Goal: Book appointment/travel/reservation

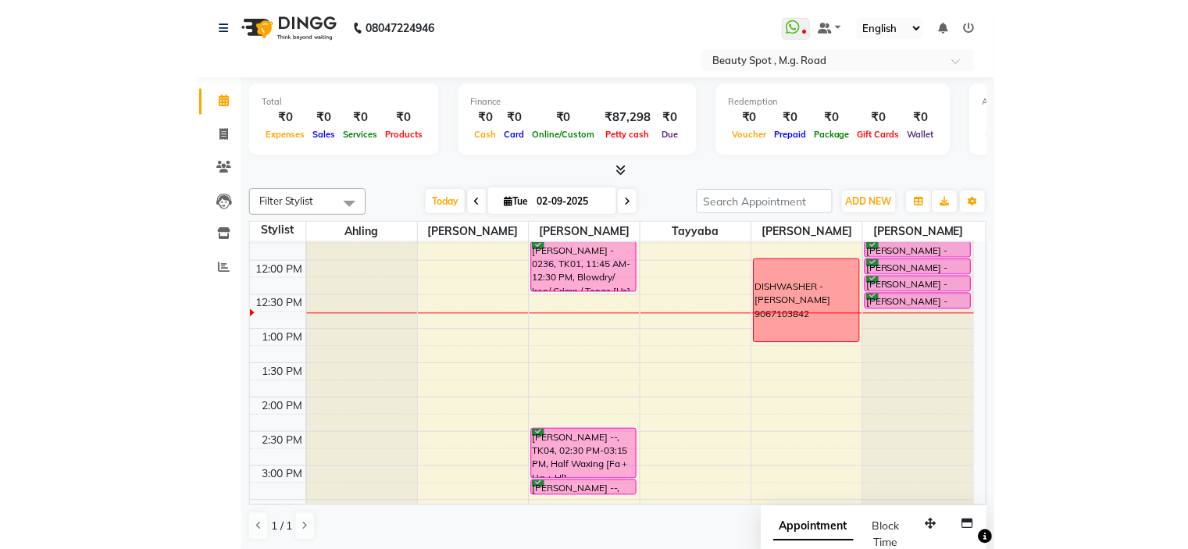
scroll to position [215, 0]
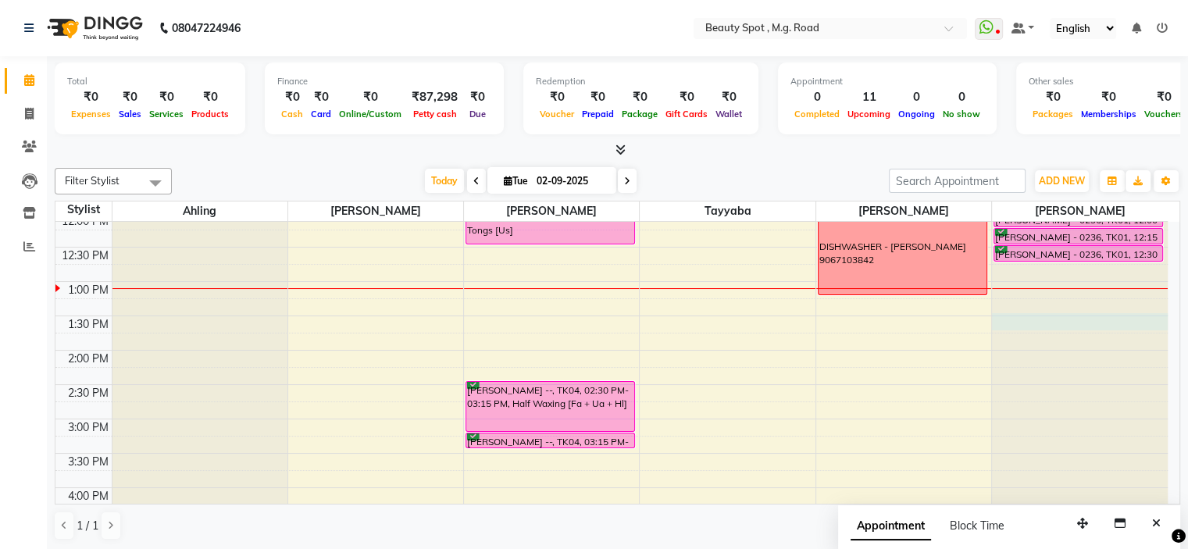
click at [802, 7] on div at bounding box center [1080, 7] width 176 height 0
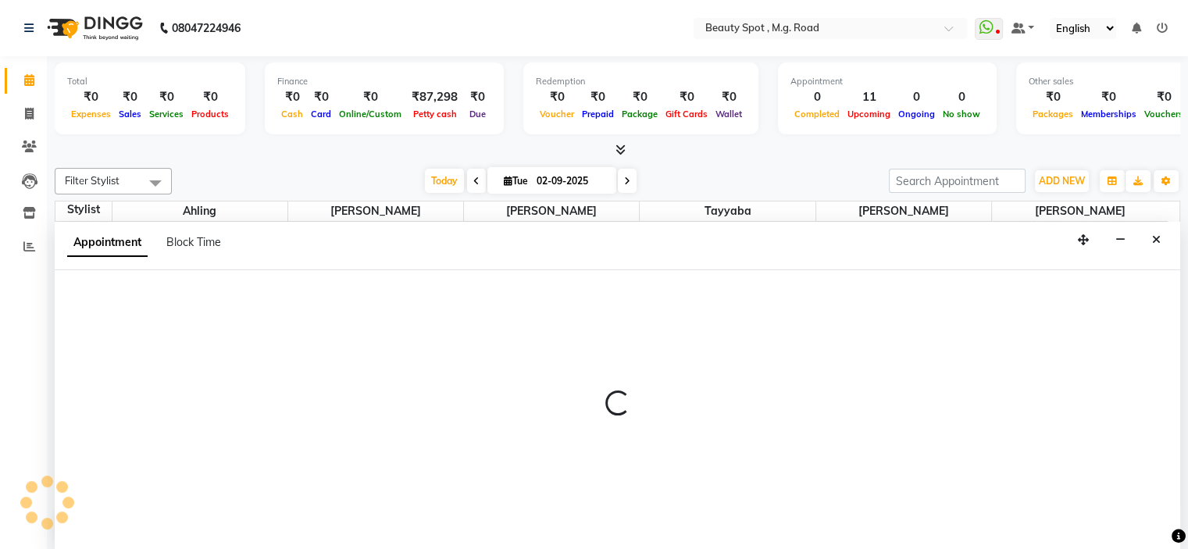
select select "63580"
select select "810"
select select "tentative"
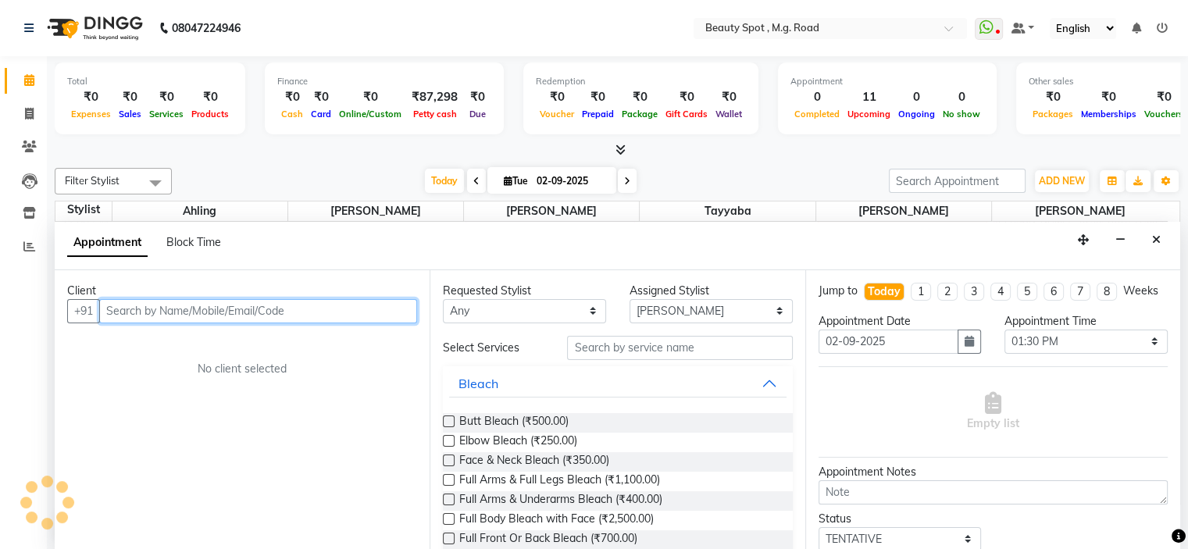
scroll to position [0, 0]
click at [214, 307] on input "text" at bounding box center [258, 311] width 318 height 24
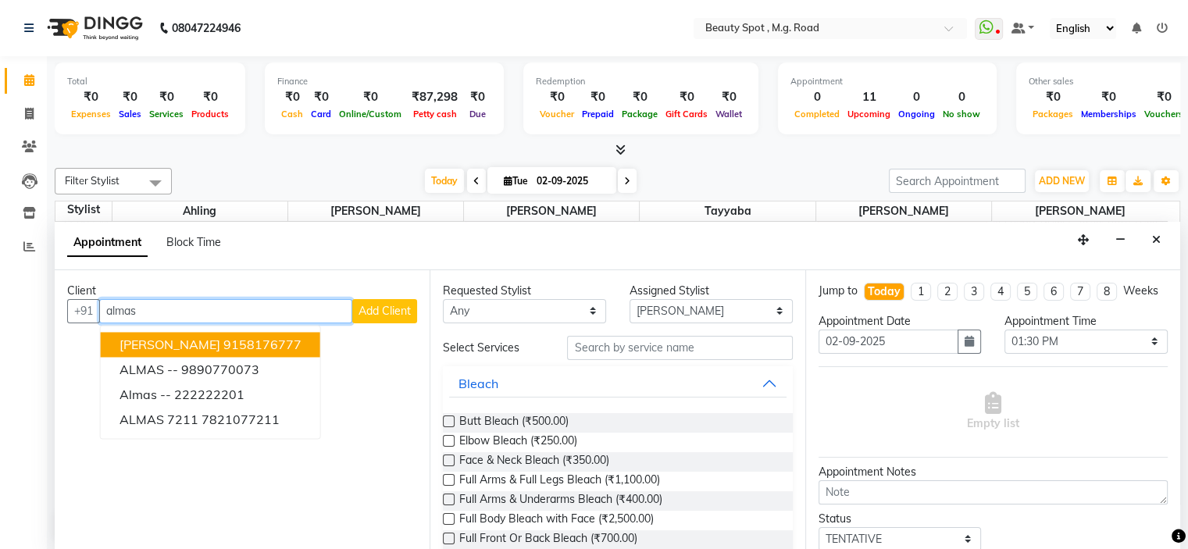
click at [229, 344] on ngb-highlight "9158176777" at bounding box center [262, 345] width 78 height 16
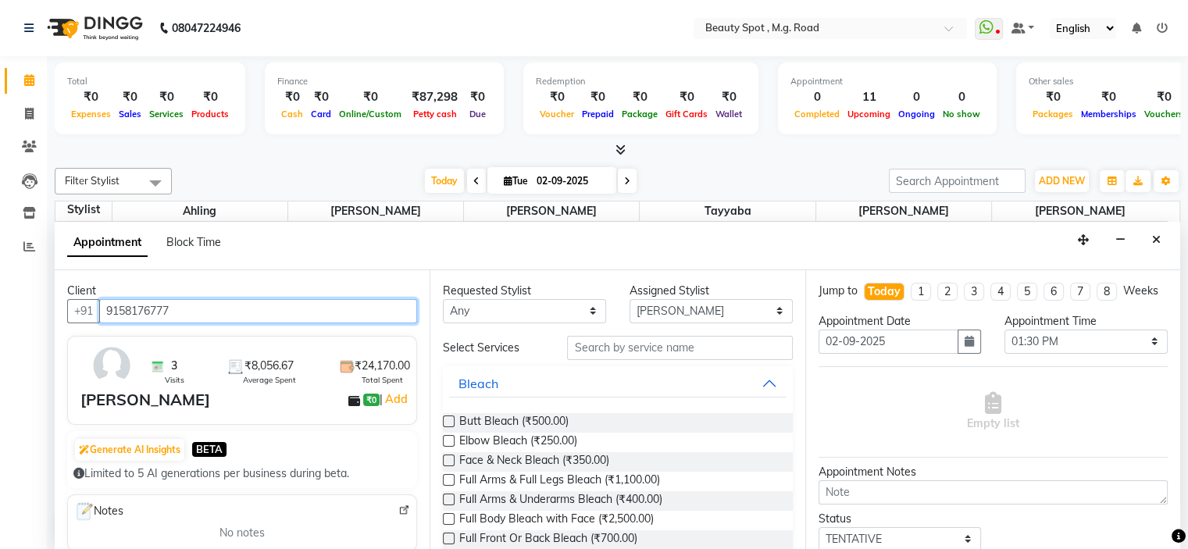
type input "9158176777"
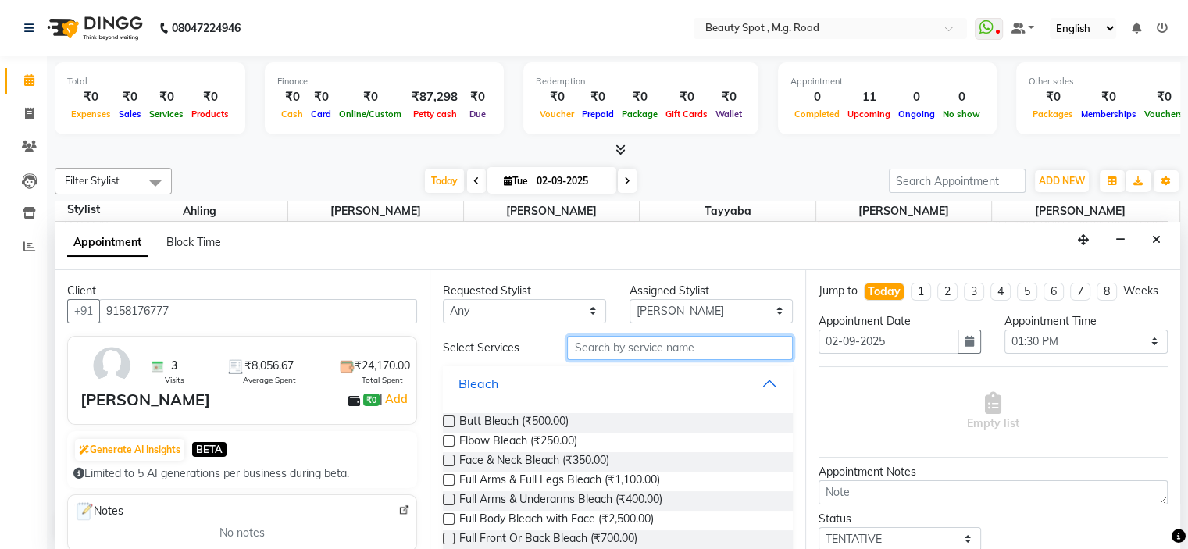
click at [598, 350] on input "text" at bounding box center [679, 348] width 225 height 24
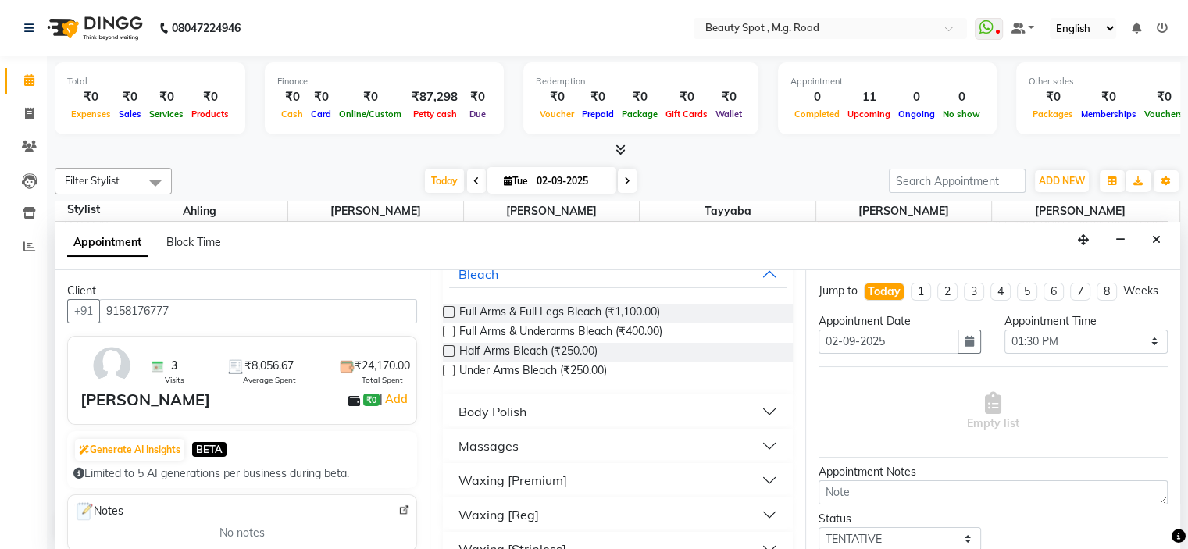
scroll to position [137, 0]
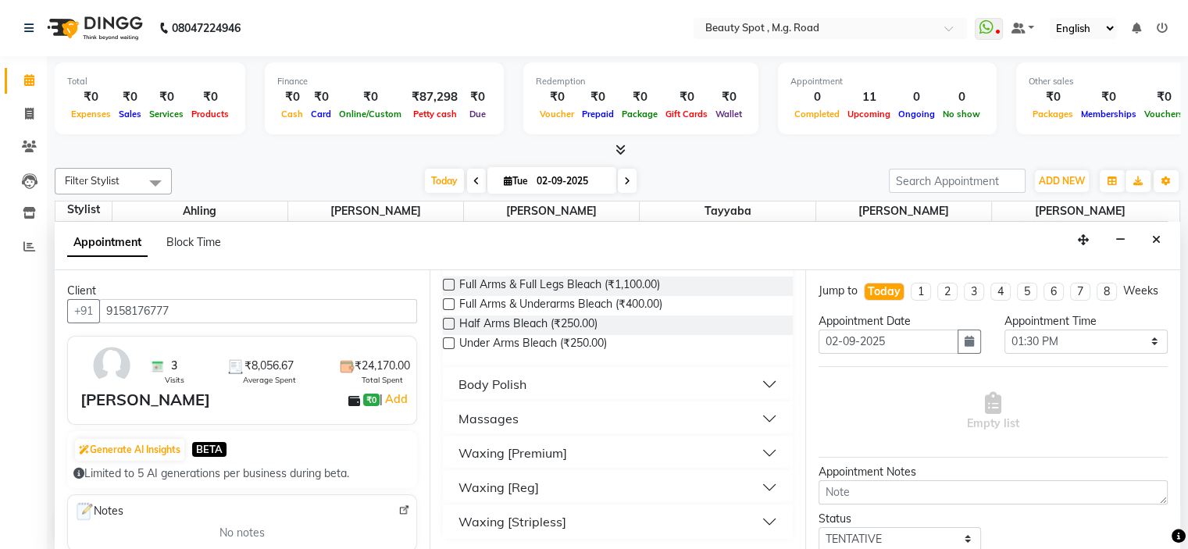
type input "arms"
click at [496, 449] on div "Waxing [Premium]" at bounding box center [513, 453] width 109 height 19
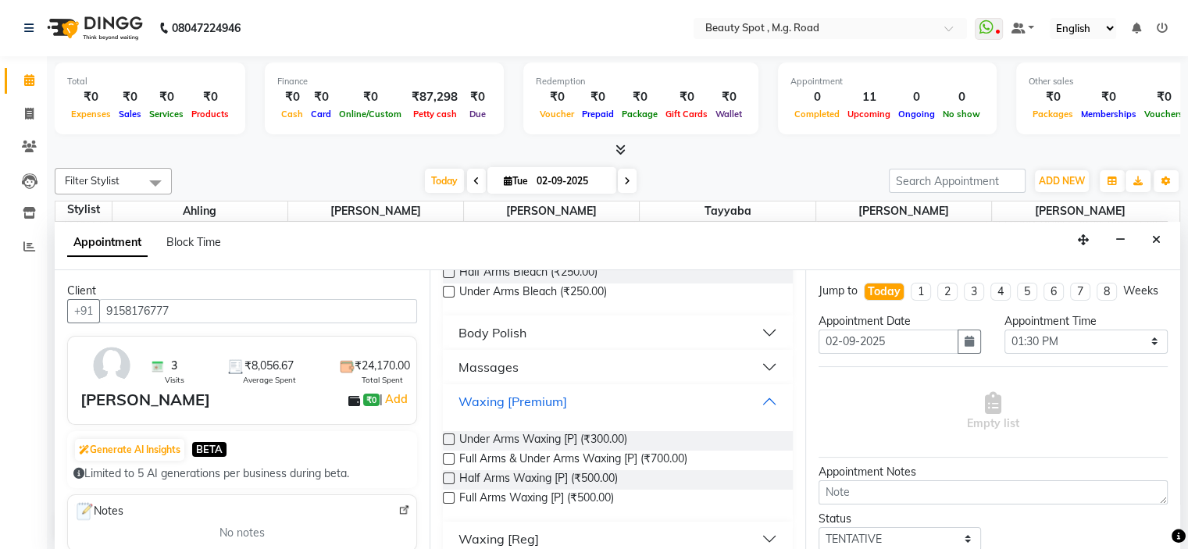
scroll to position [215, 0]
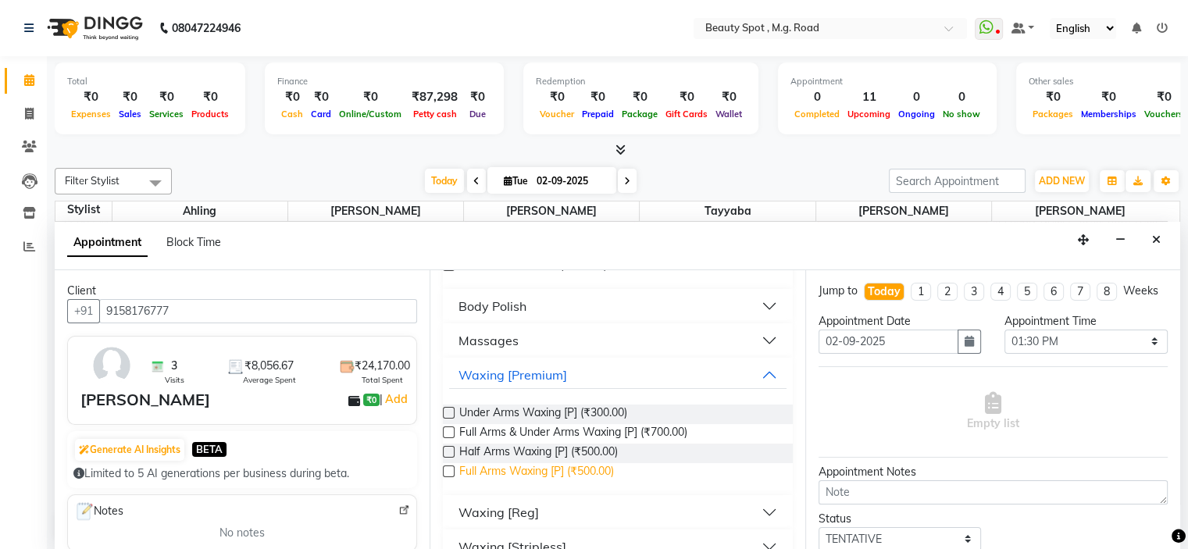
click at [516, 470] on span "Full Arms Waxing [P] (₹500.00)" at bounding box center [536, 473] width 155 height 20
checkbox input "false"
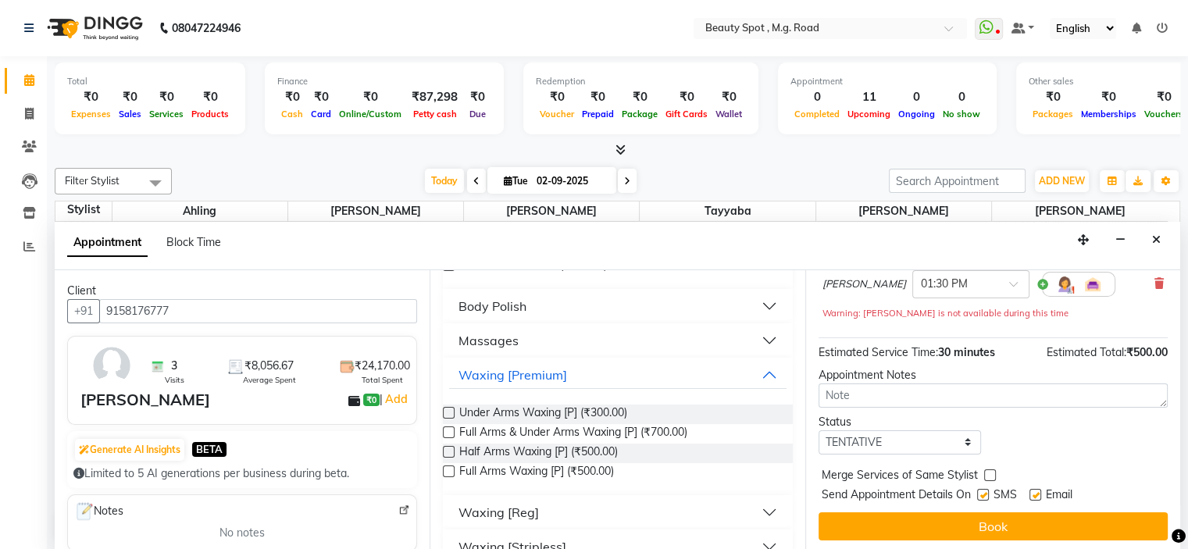
scroll to position [145, 0]
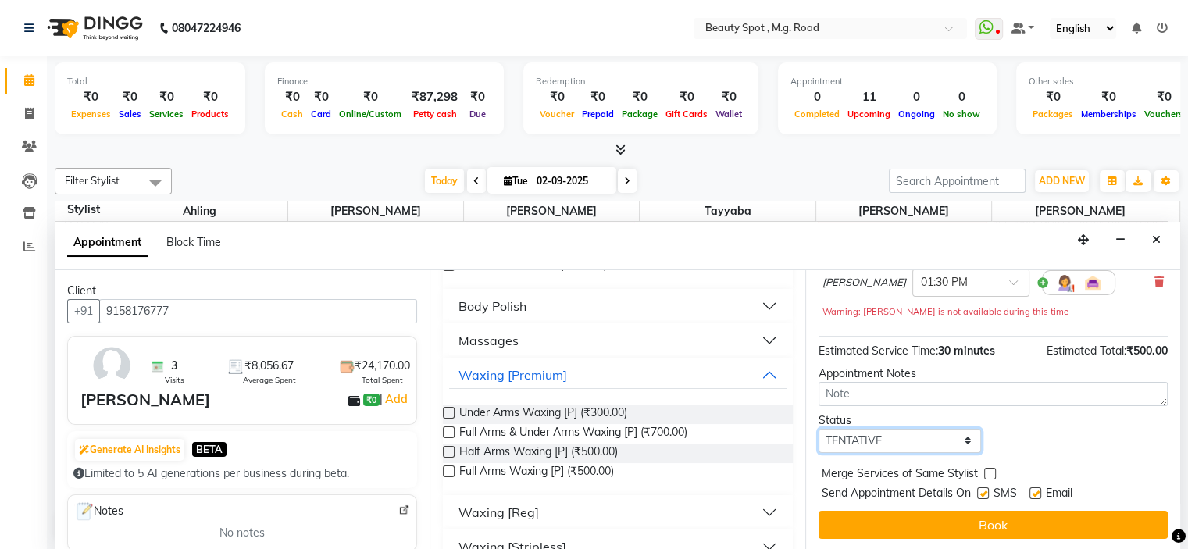
click at [802, 437] on select "Select TENTATIVE CONFIRM CHECK-IN UPCOMING" at bounding box center [900, 441] width 163 height 24
select select "confirm booking"
click at [802, 429] on select "Select TENTATIVE CONFIRM CHECK-IN UPCOMING" at bounding box center [900, 441] width 163 height 24
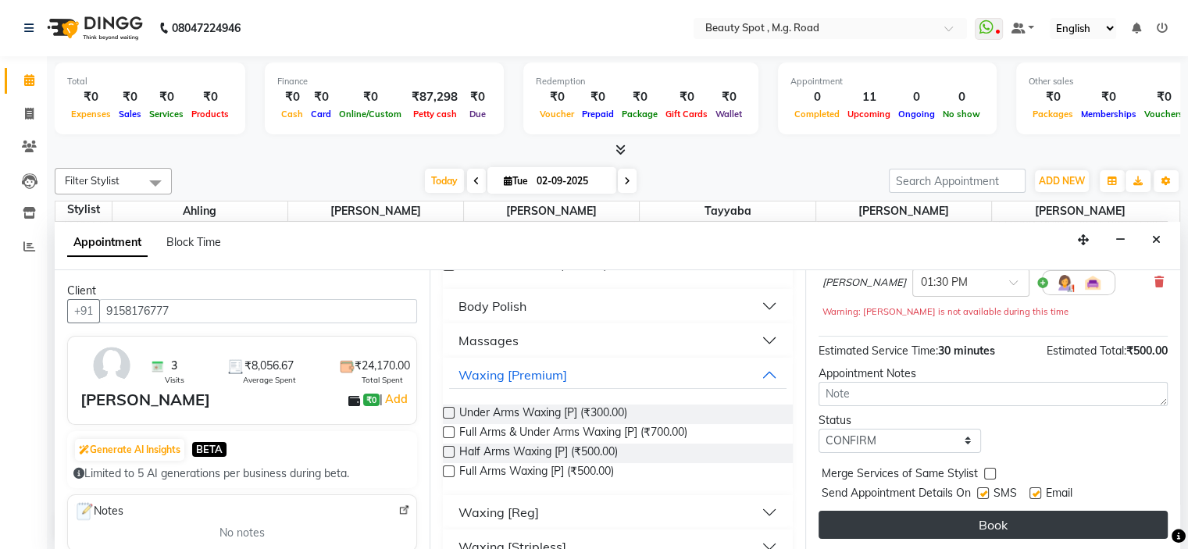
click at [802, 520] on button "Book" at bounding box center [993, 525] width 349 height 28
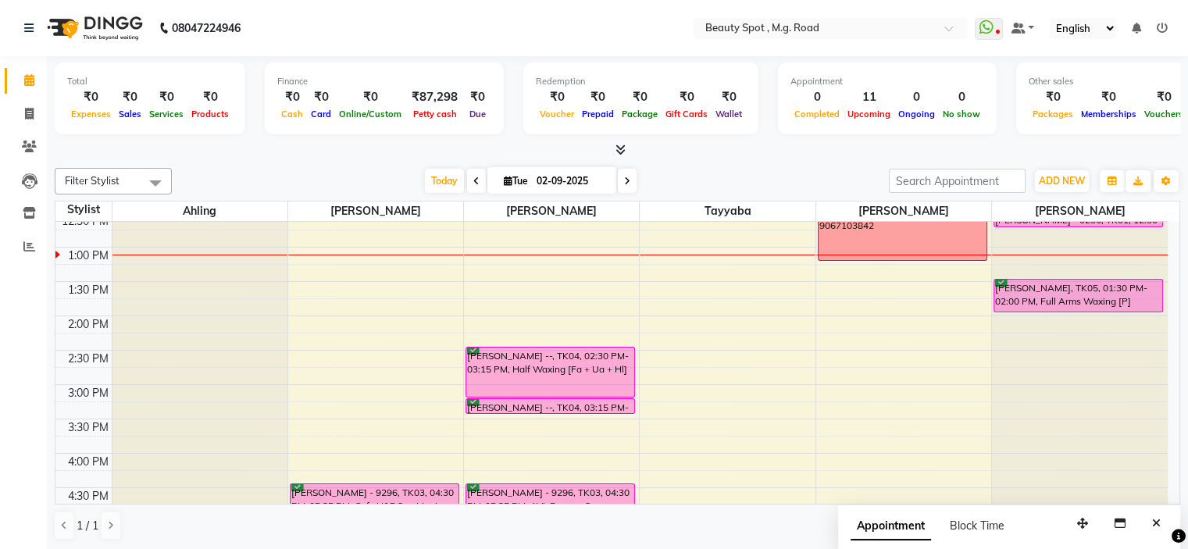
scroll to position [215, 0]
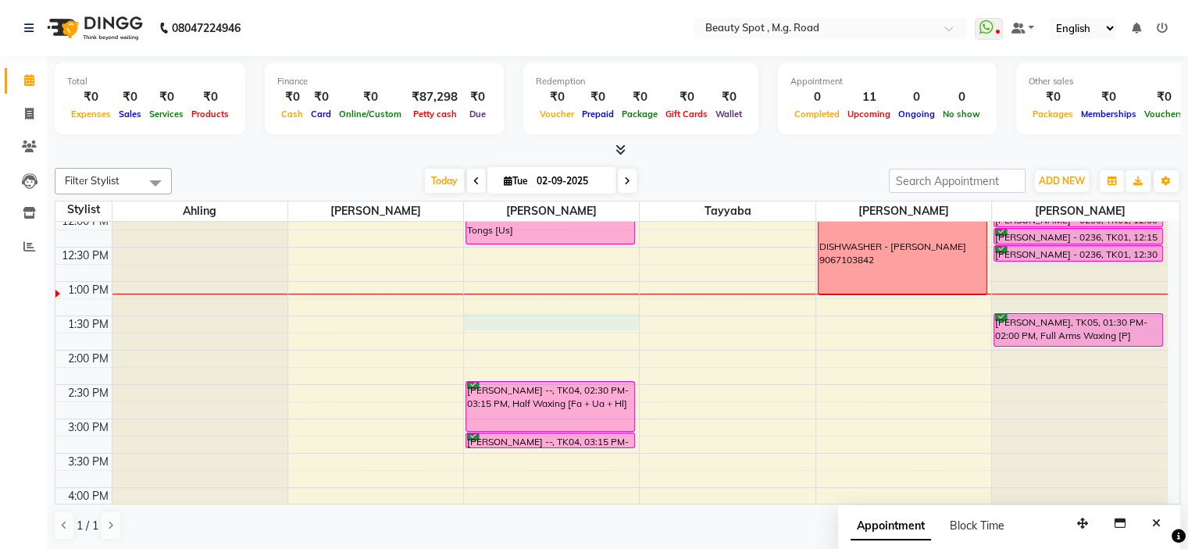
click at [492, 315] on div "9:00 AM 9:30 AM 10:00 AM 10:30 AM 11:00 AM 11:30 AM 12:00 PM 12:30 PM 1:00 PM 1…" at bounding box center [611, 385] width 1113 height 756
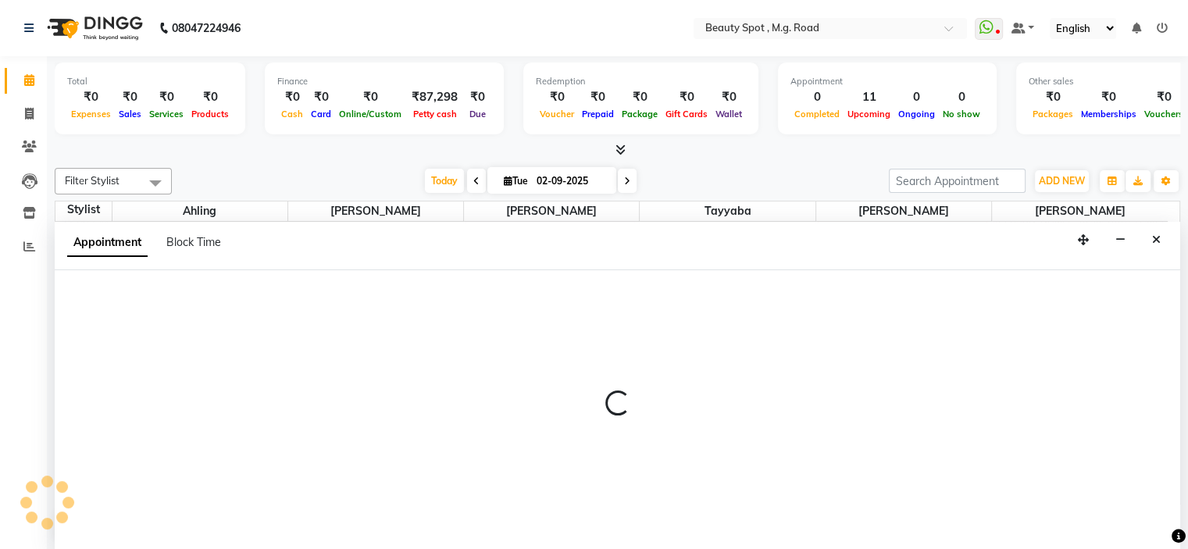
select select "70085"
select select "tentative"
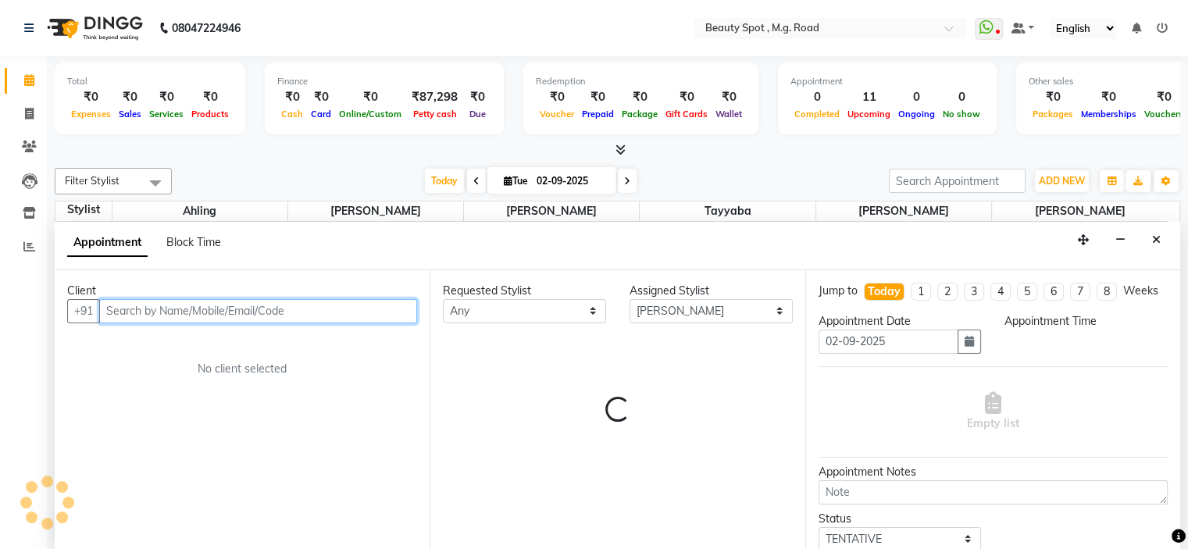
scroll to position [0, 0]
select select "810"
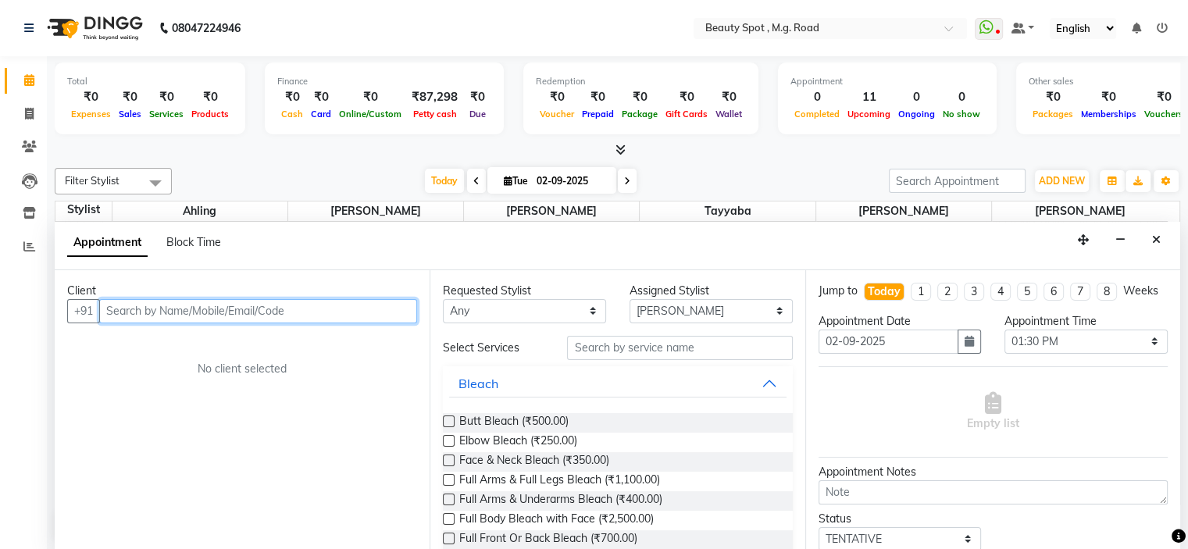
click at [300, 311] on input "text" at bounding box center [258, 311] width 318 height 24
click at [266, 318] on input "text" at bounding box center [258, 311] width 318 height 24
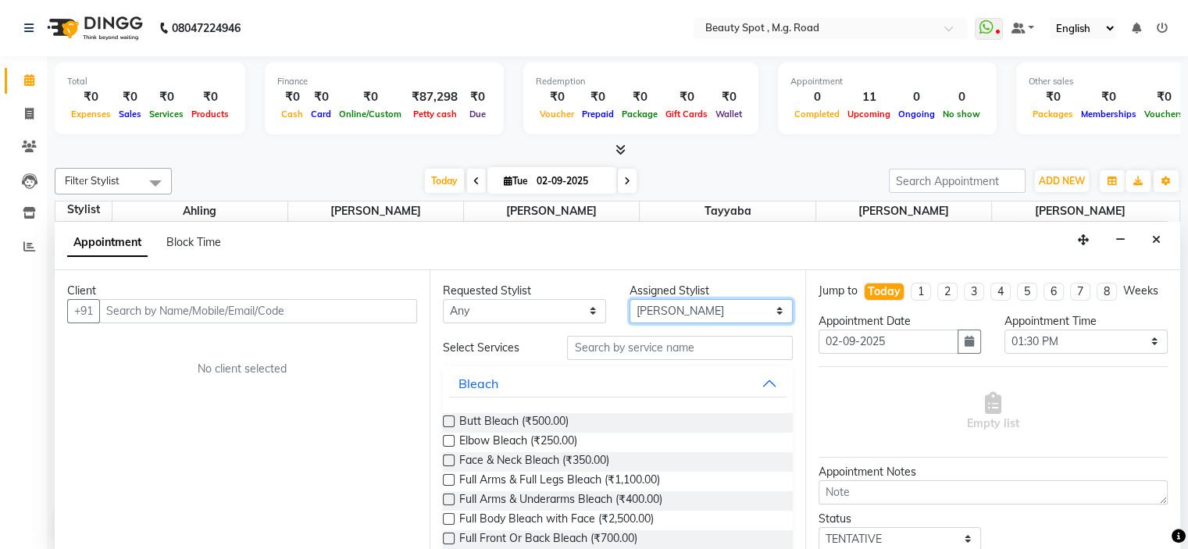
click at [645, 309] on select "Select [PERSON_NAME] [PERSON_NAME] [PERSON_NAME]" at bounding box center [711, 311] width 163 height 24
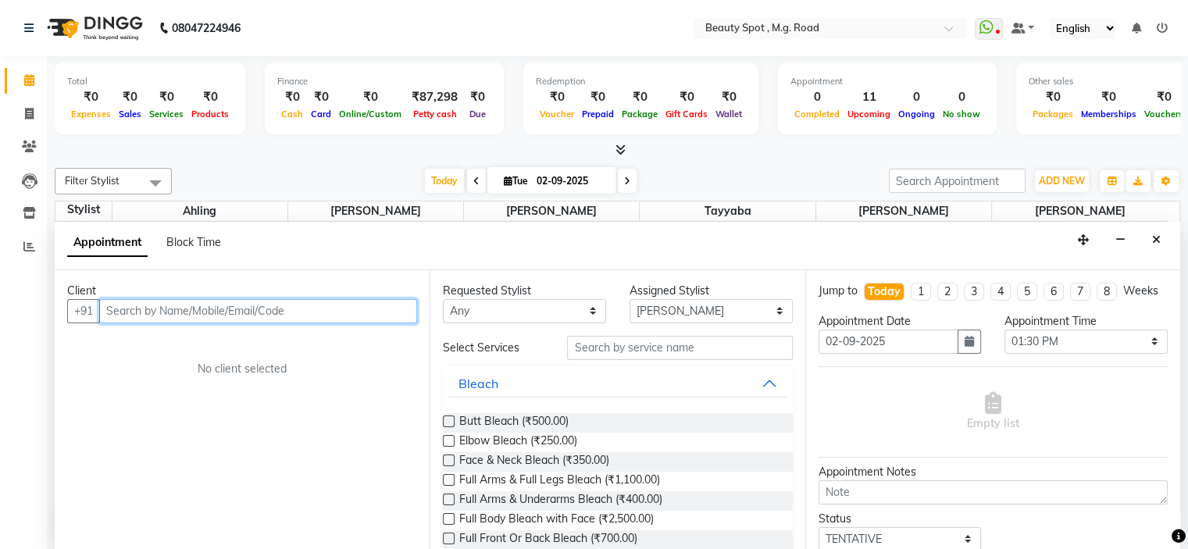
click at [214, 309] on input "text" at bounding box center [258, 311] width 318 height 24
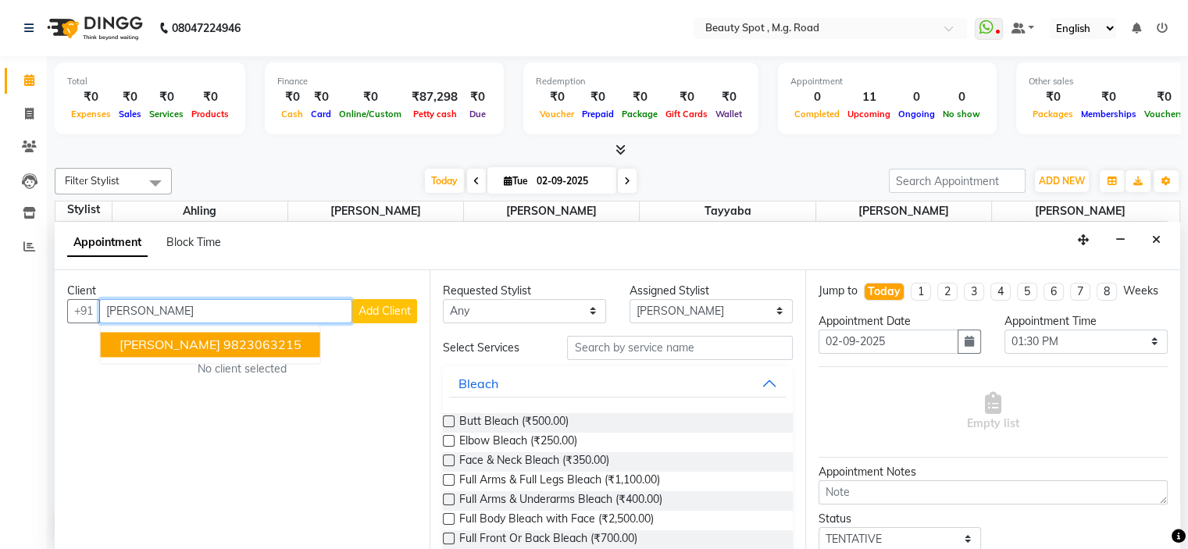
click at [220, 346] on span "[PERSON_NAME]" at bounding box center [170, 345] width 101 height 16
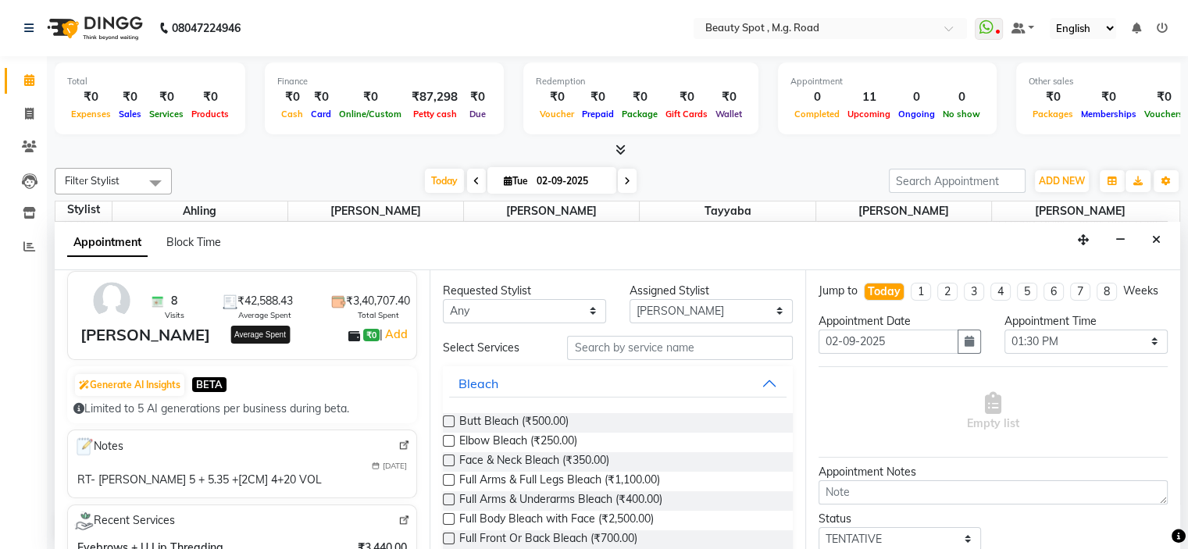
scroll to position [78, 0]
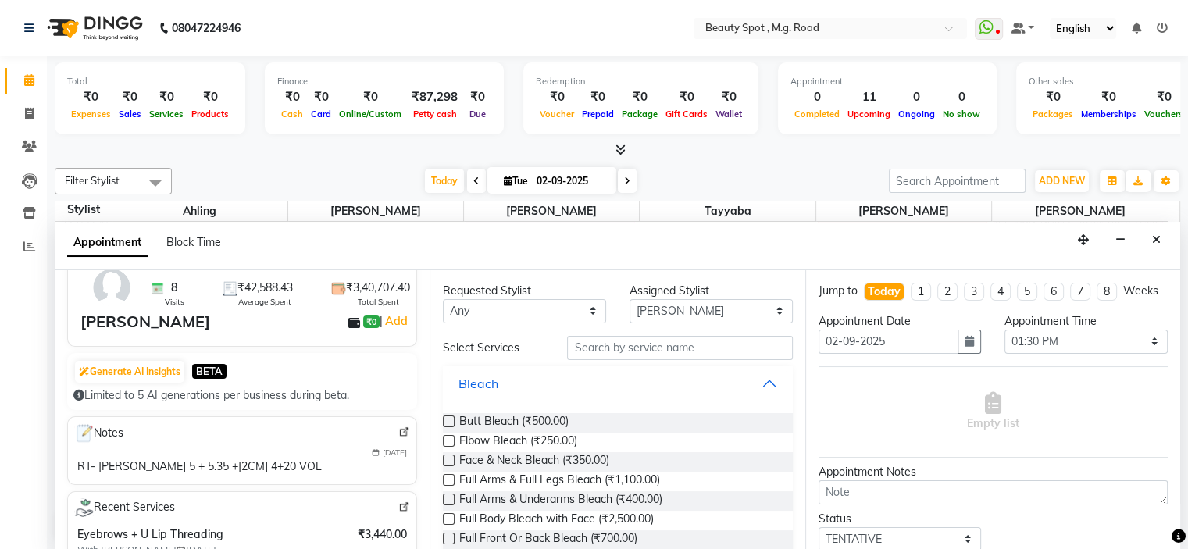
type input "9823063215"
click at [618, 349] on input "text" at bounding box center [679, 348] width 225 height 24
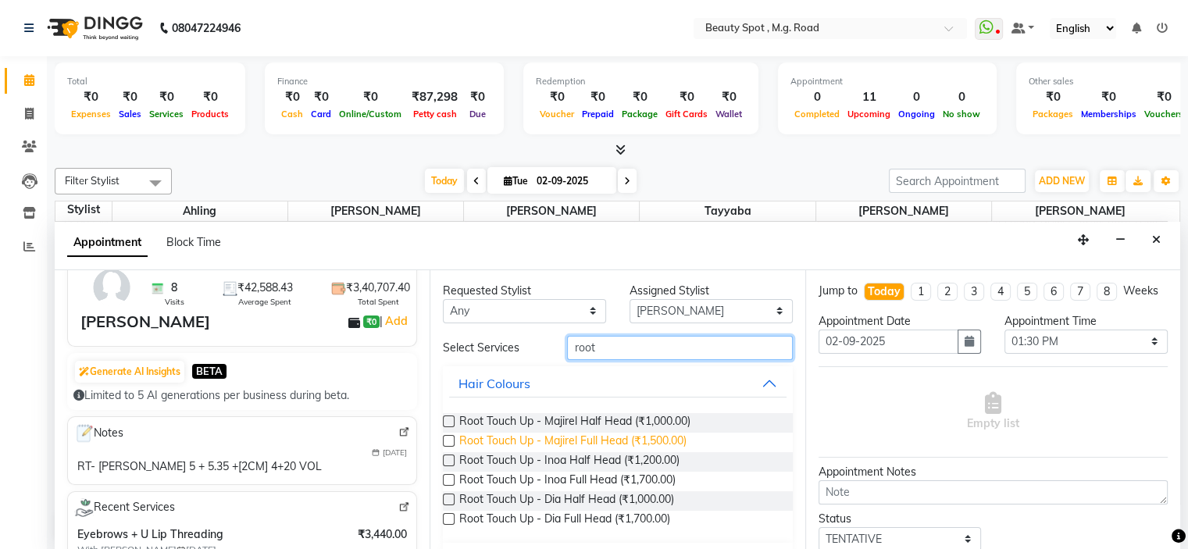
type input "root"
click at [624, 438] on span "Root Touch Up - Majirel Full Head (₹1,500.00)" at bounding box center [572, 443] width 227 height 20
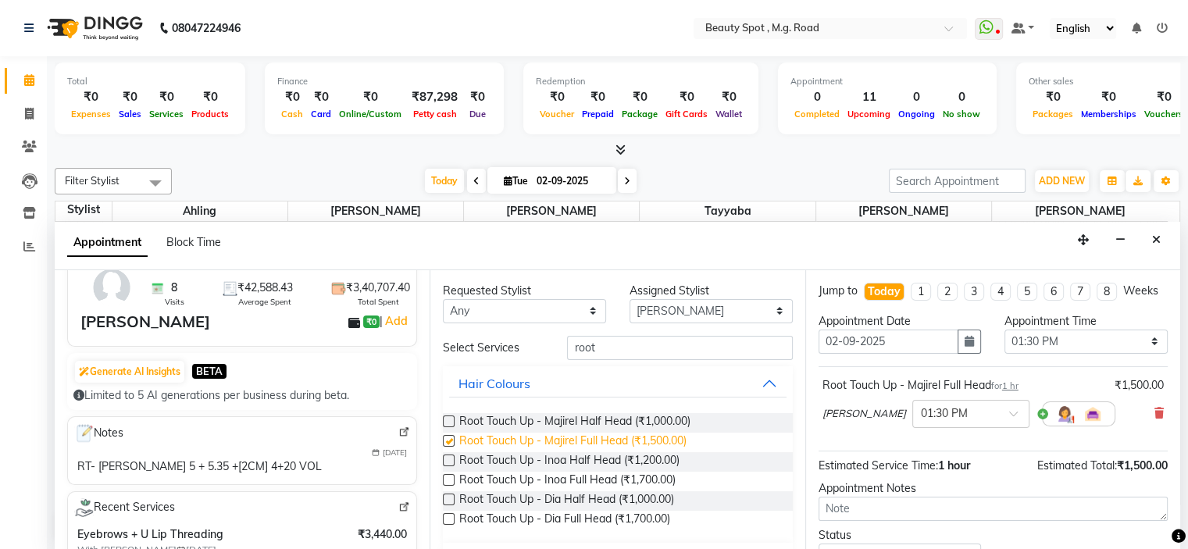
checkbox input "false"
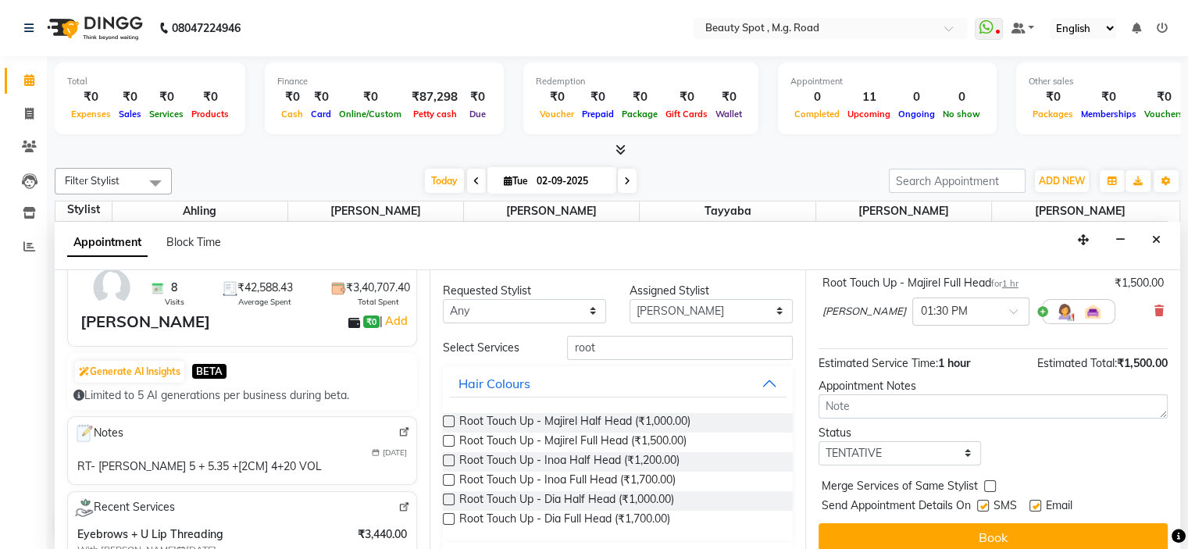
scroll to position [129, 0]
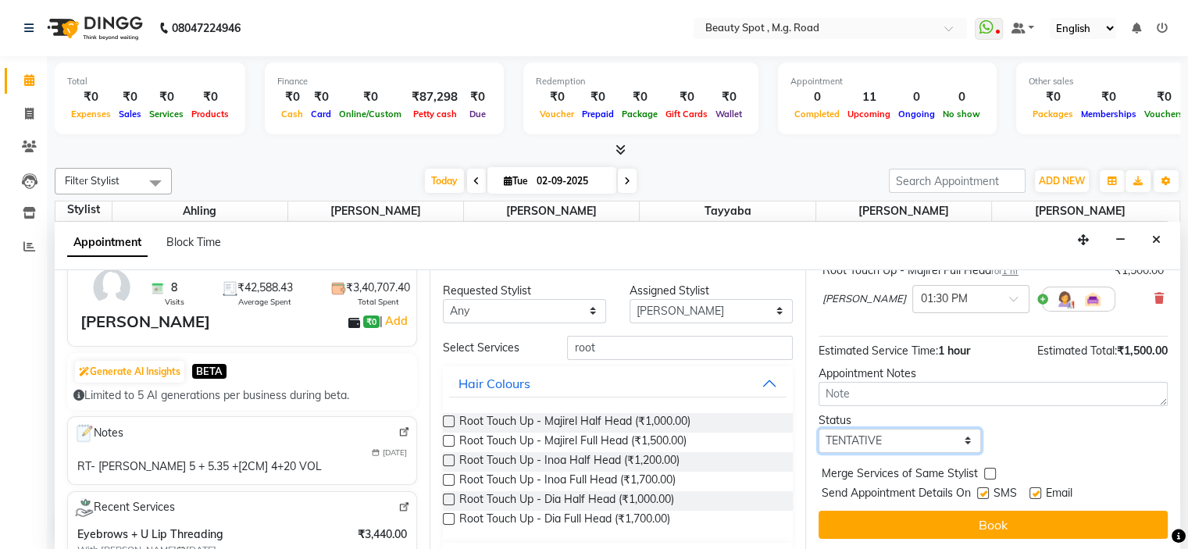
click at [802, 434] on select "Select TENTATIVE CONFIRM CHECK-IN UPCOMING" at bounding box center [900, 441] width 163 height 24
select select "confirm booking"
click at [802, 429] on select "Select TENTATIVE CONFIRM CHECK-IN UPCOMING" at bounding box center [900, 441] width 163 height 24
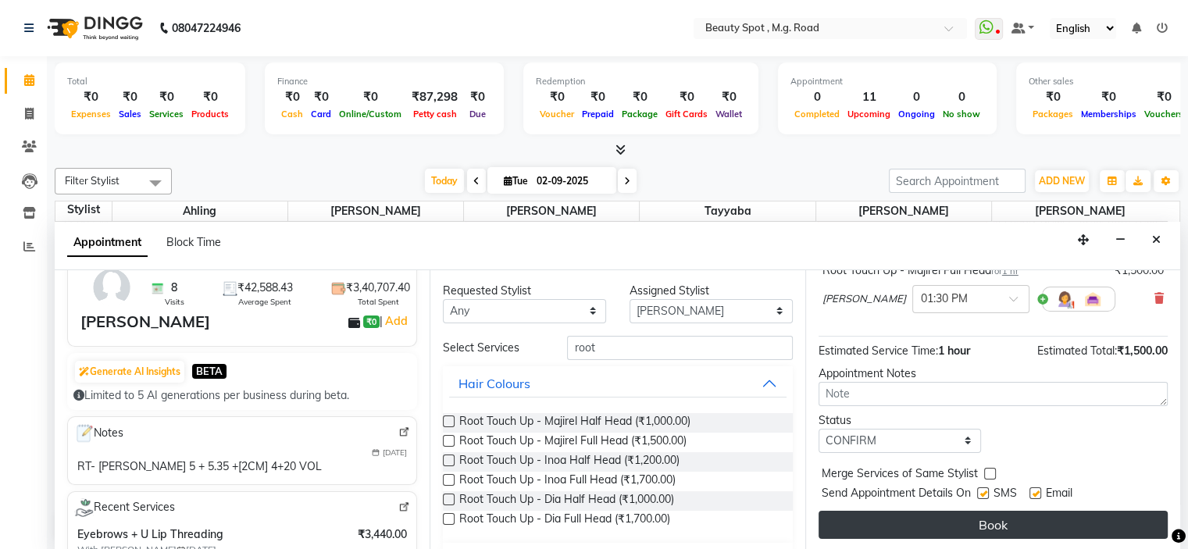
click at [802, 519] on button "Book" at bounding box center [993, 525] width 349 height 28
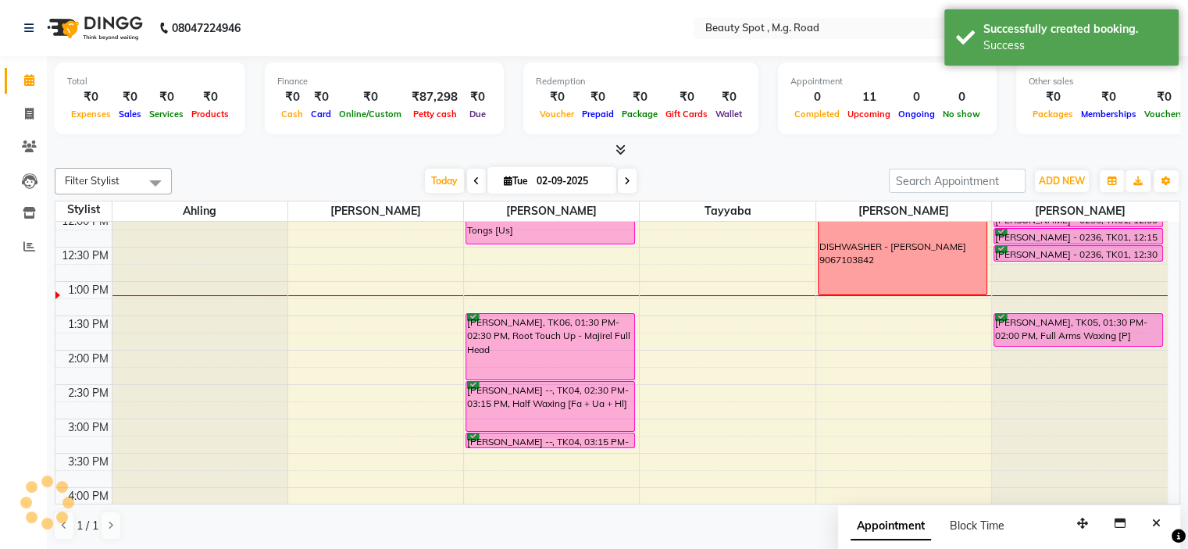
scroll to position [0, 0]
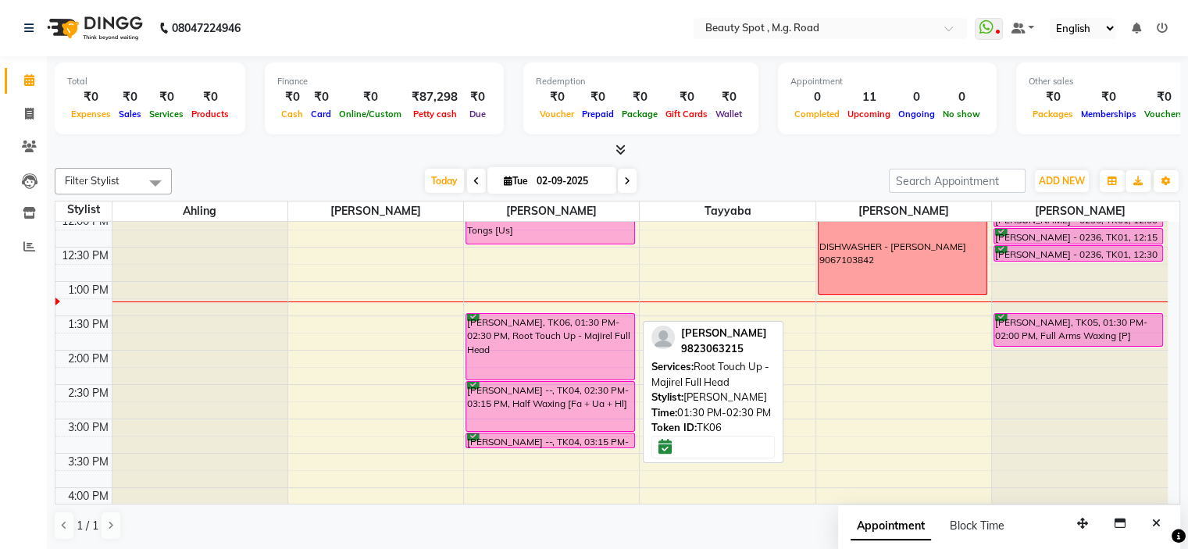
click at [563, 349] on div "[PERSON_NAME], TK06, 01:30 PM-02:30 PM, Root Touch Up - Majirel Full Head" at bounding box center [550, 347] width 168 height 66
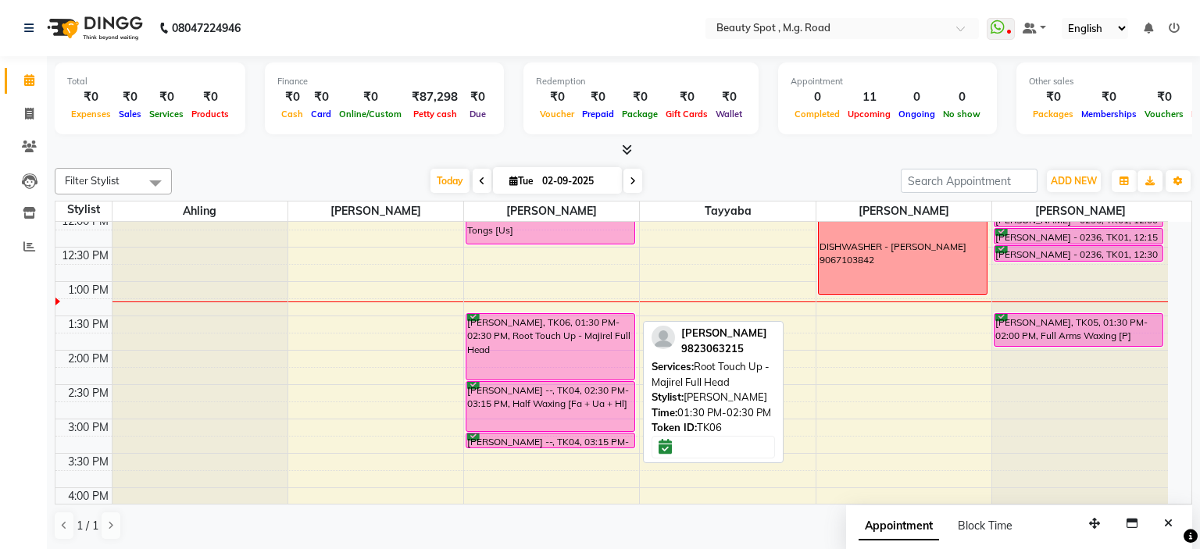
select select "6"
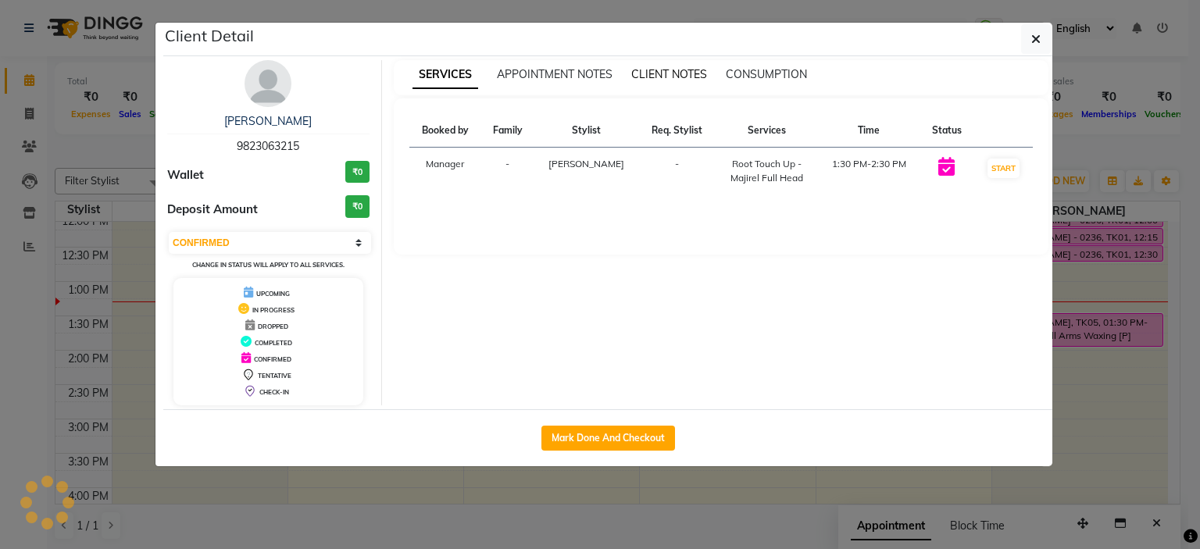
click at [650, 75] on span "CLIENT NOTES" at bounding box center [669, 74] width 76 height 14
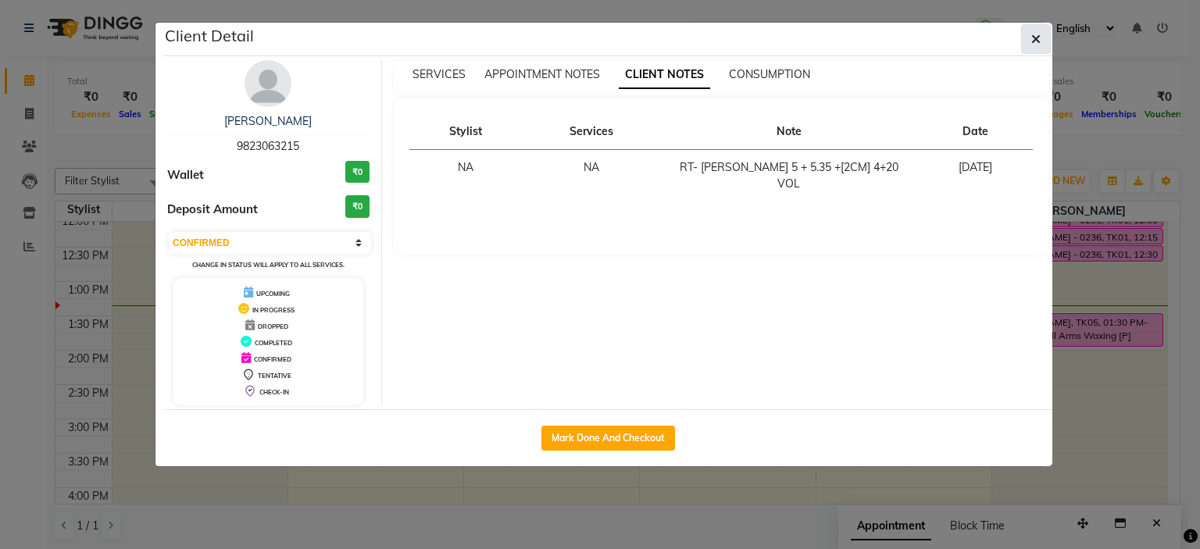
click at [802, 37] on button "button" at bounding box center [1036, 39] width 30 height 30
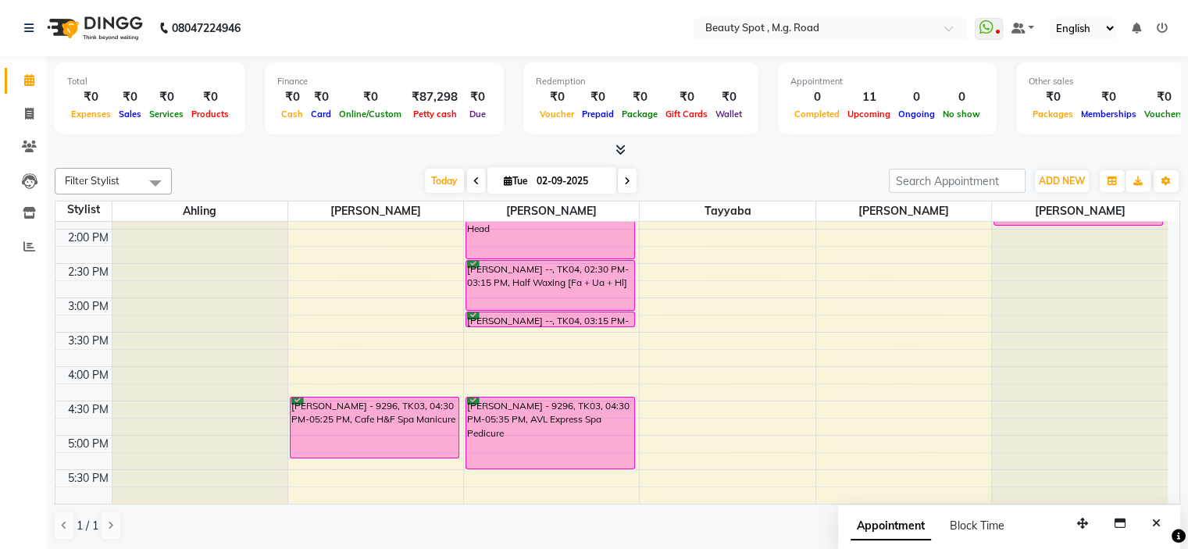
scroll to position [309, 0]
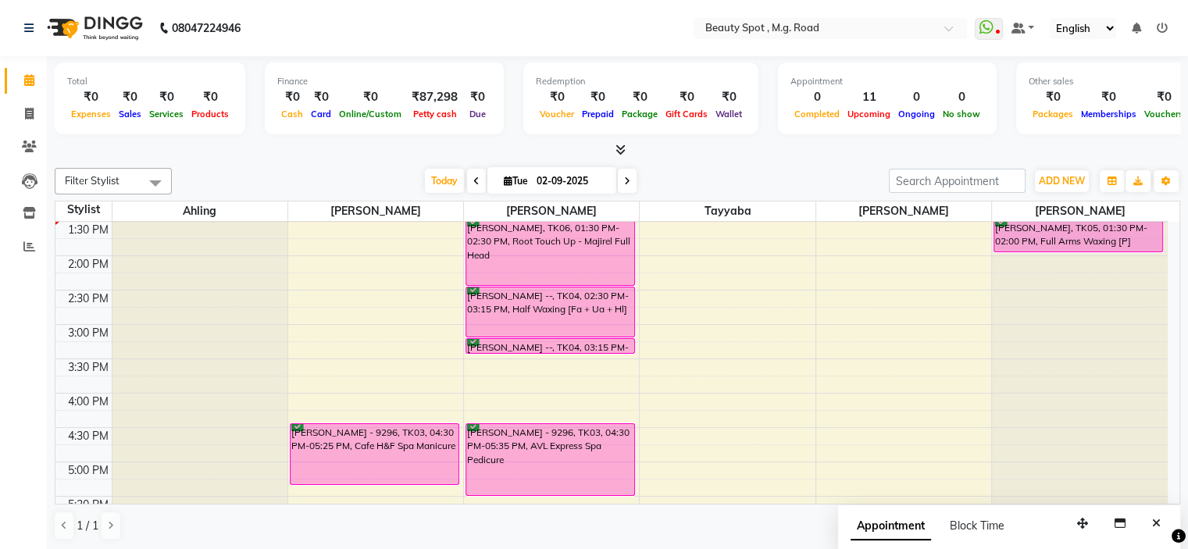
click at [625, 181] on icon at bounding box center [627, 181] width 6 height 9
type input "[DATE]"
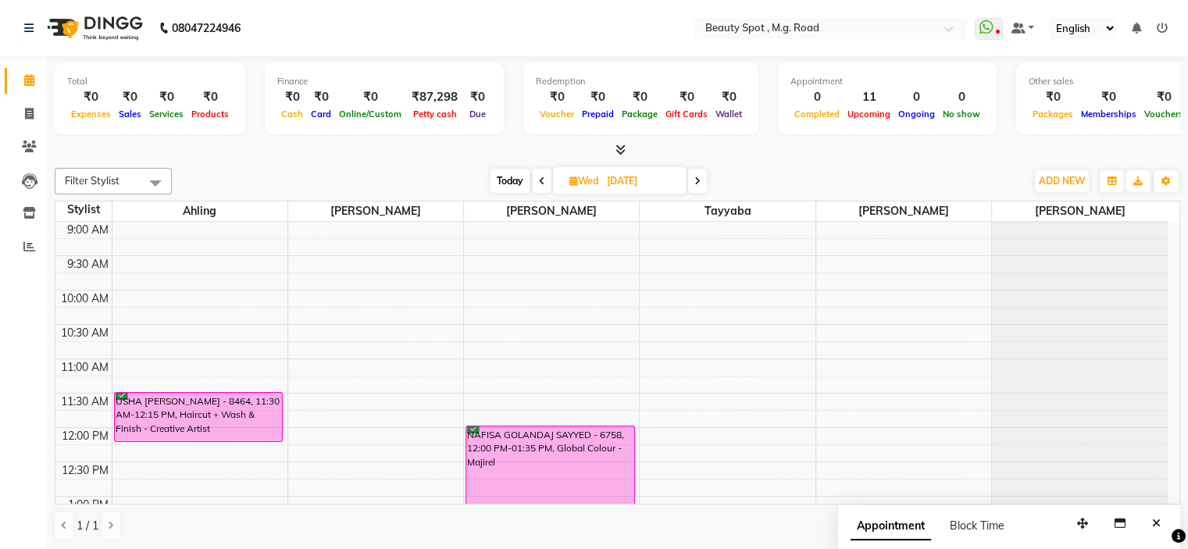
scroll to position [156, 0]
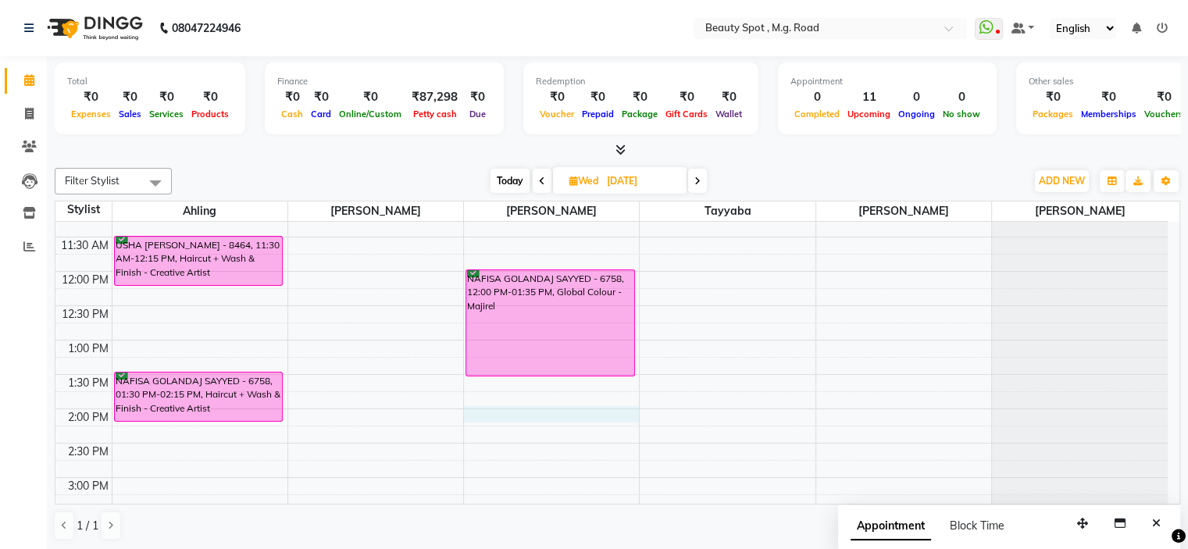
click at [491, 410] on div "9:00 AM 9:30 AM 10:00 AM 10:30 AM 11:00 AM 11:30 AM 12:00 PM 12:30 PM 1:00 PM 1…" at bounding box center [611, 444] width 1113 height 756
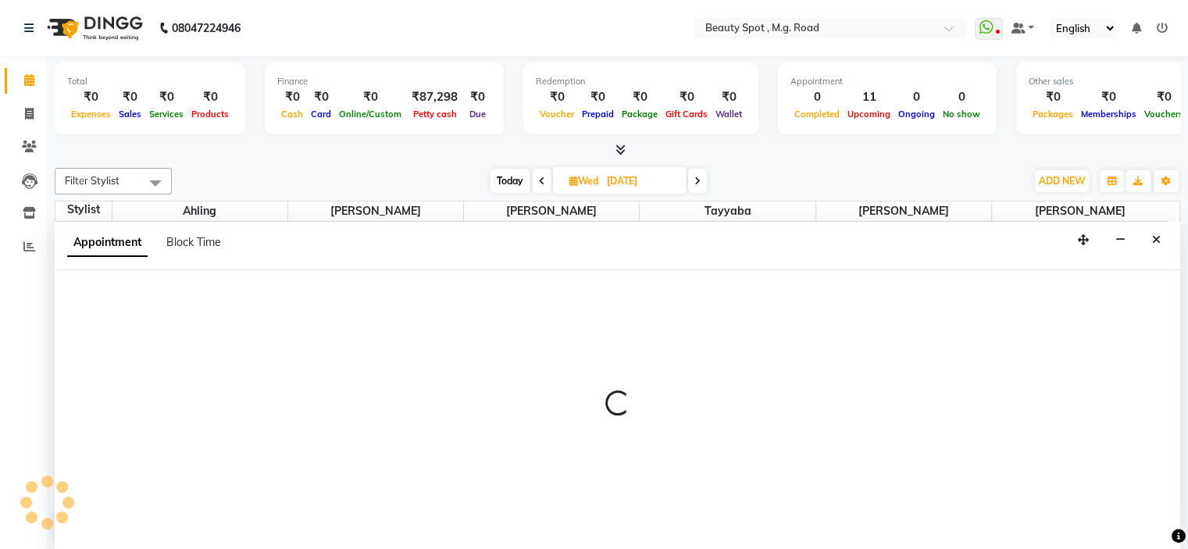
select select "70085"
select select "840"
select select "tentative"
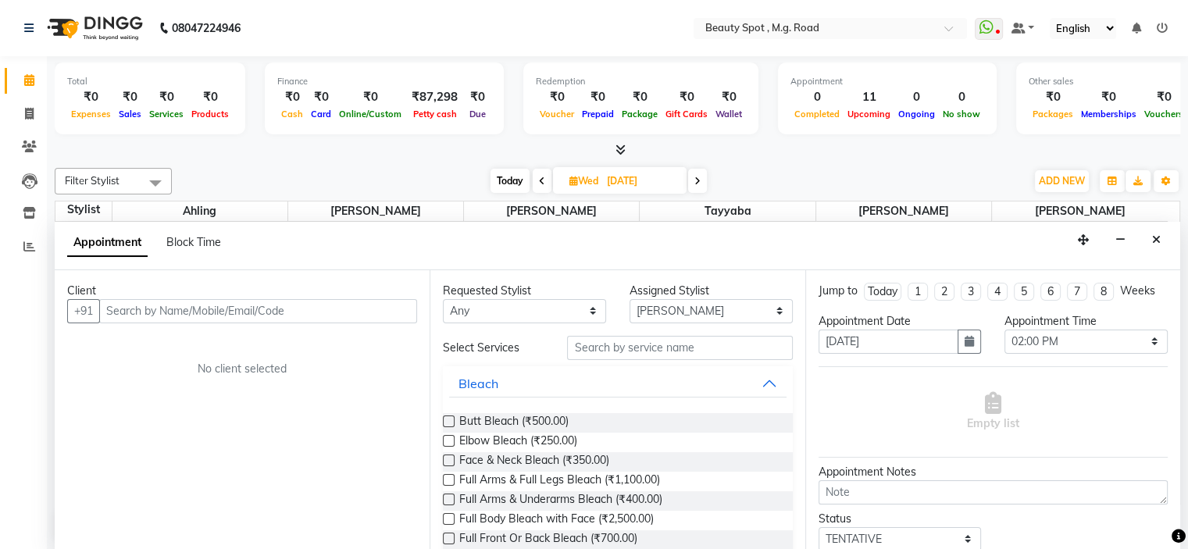
click at [191, 306] on input "text" at bounding box center [258, 311] width 318 height 24
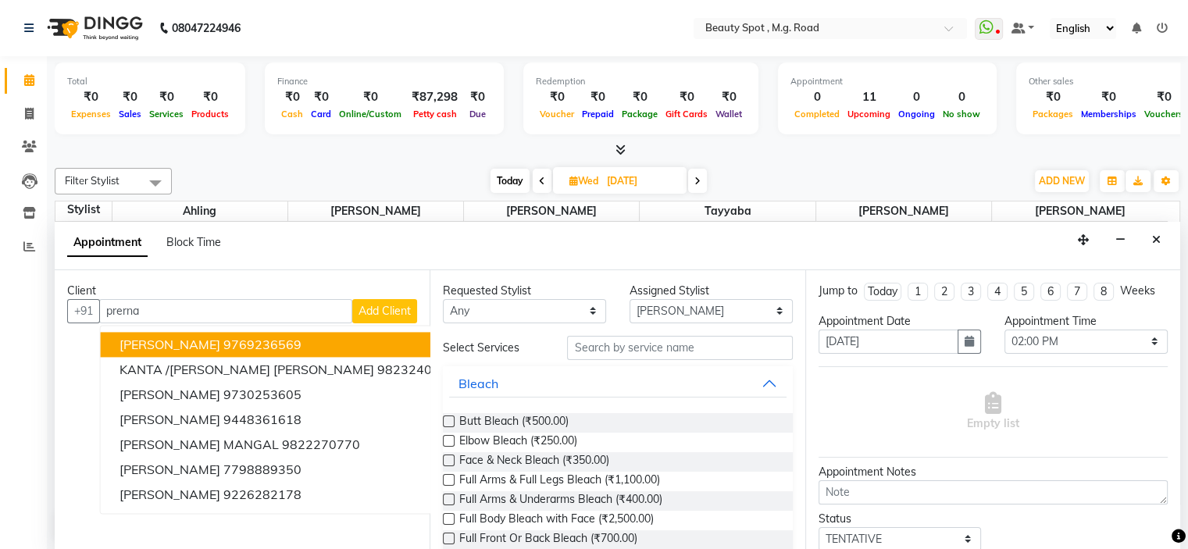
click at [184, 341] on span "[PERSON_NAME]" at bounding box center [170, 345] width 101 height 16
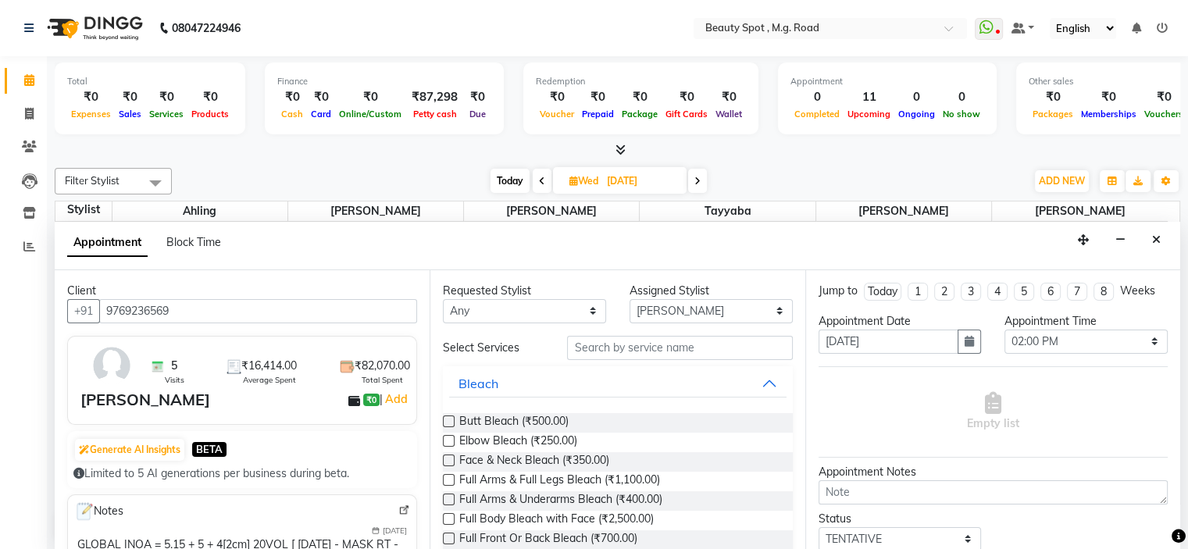
type input "9769236569"
click at [612, 356] on input "text" at bounding box center [679, 348] width 225 height 24
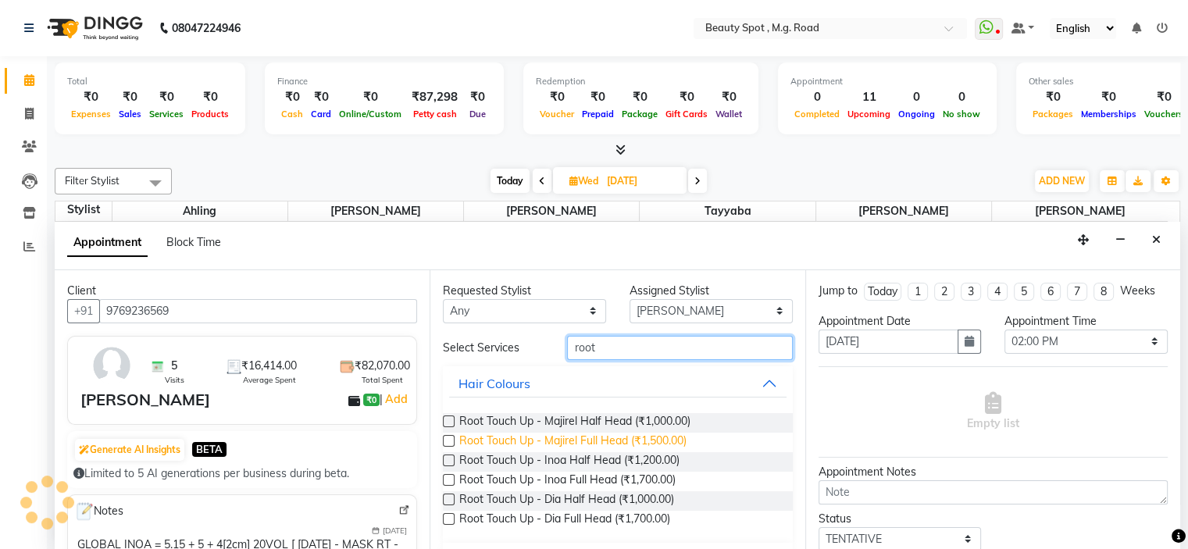
scroll to position [72, 0]
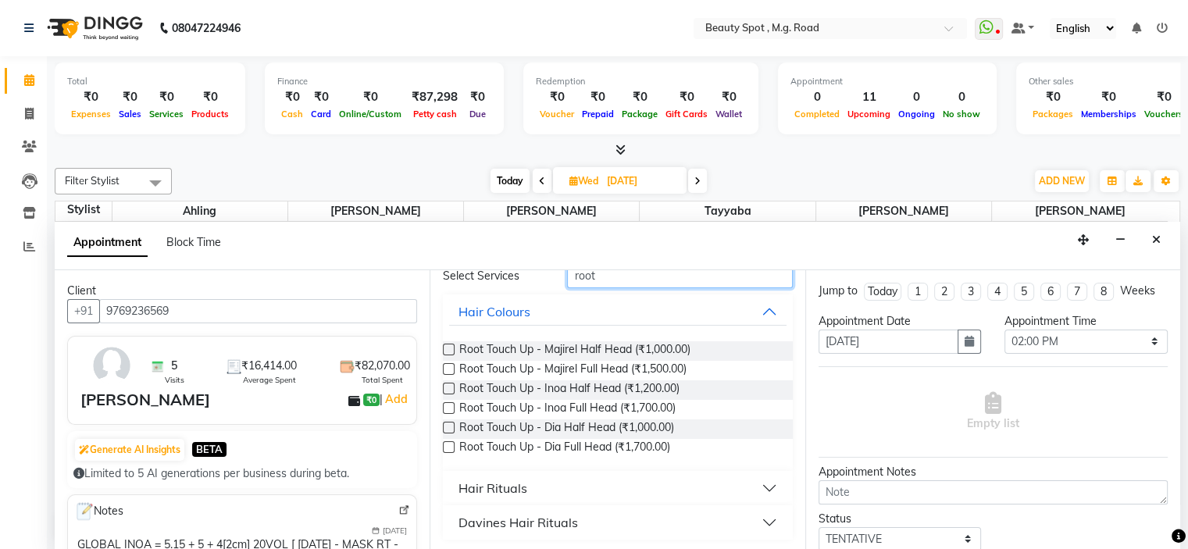
type input "root"
click at [503, 524] on div "Davines Hair Rituals" at bounding box center [519, 522] width 120 height 19
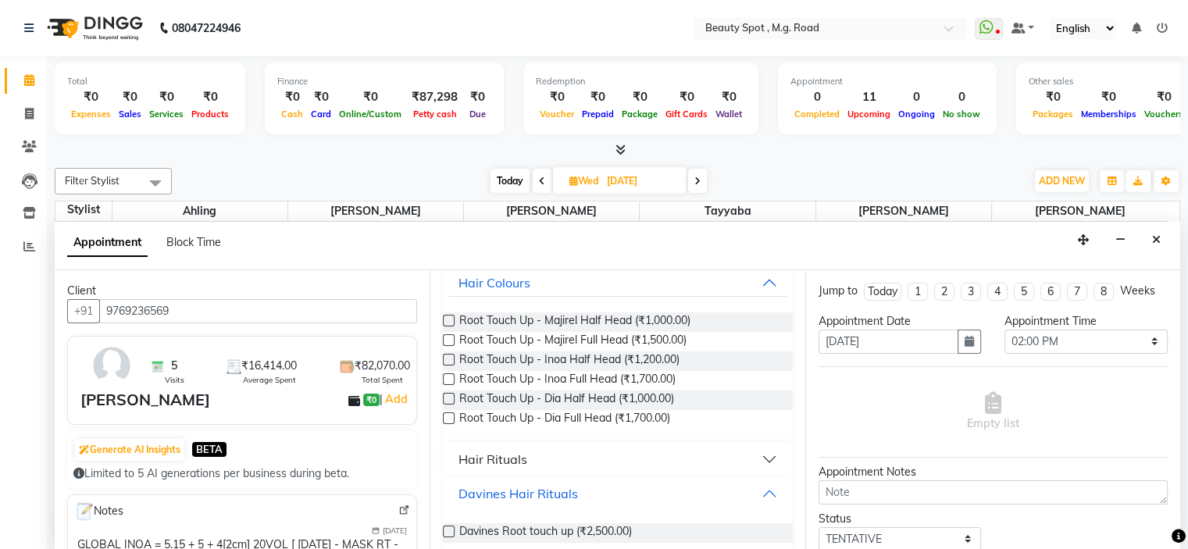
scroll to position [116, 0]
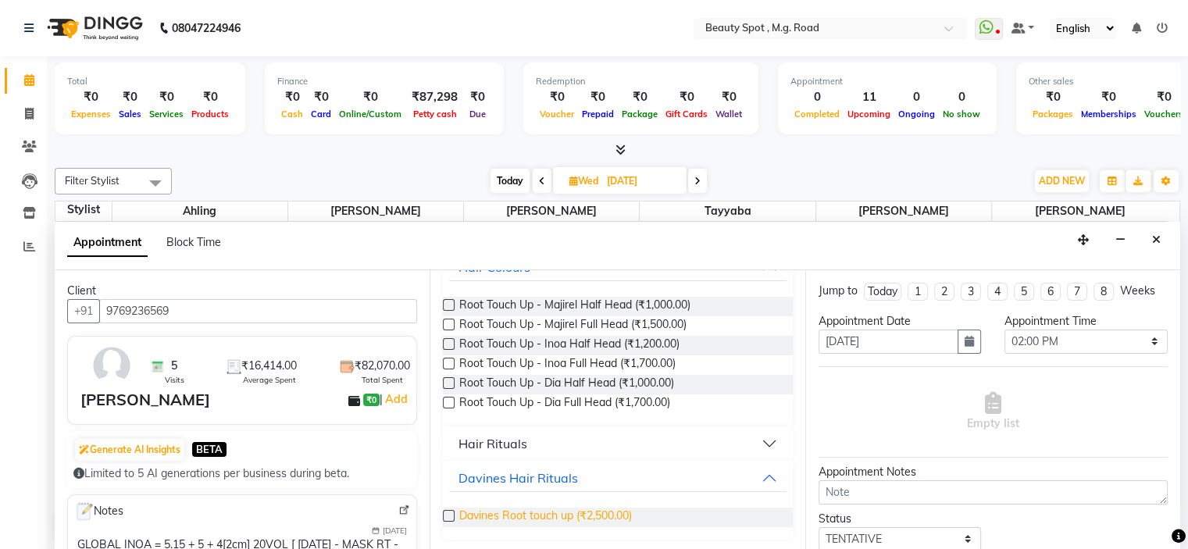
click at [538, 516] on span "Davines Root touch up (₹2,500.00)" at bounding box center [545, 518] width 173 height 20
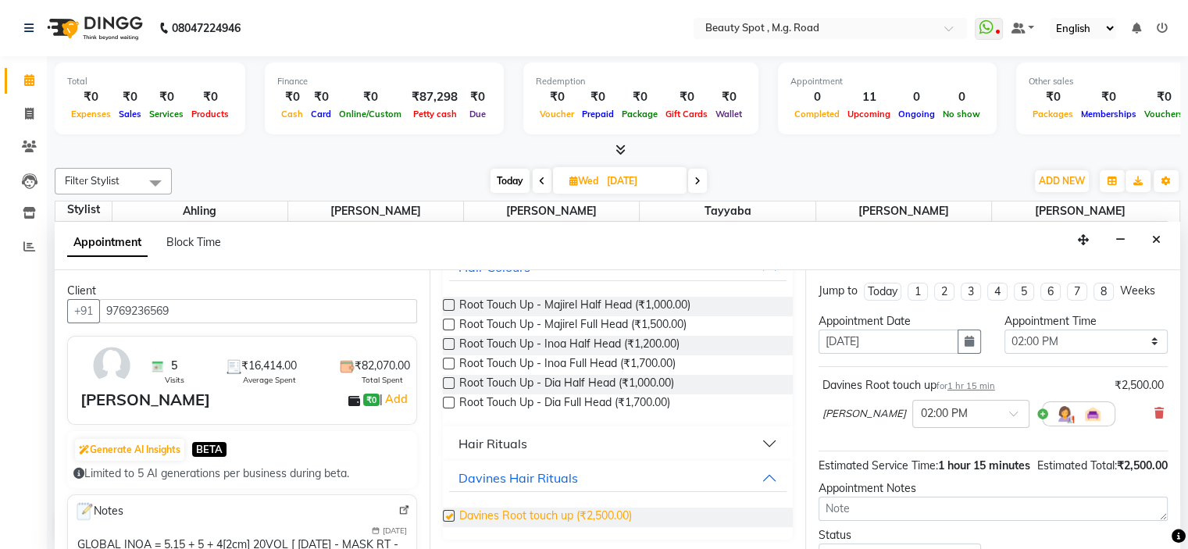
checkbox input "false"
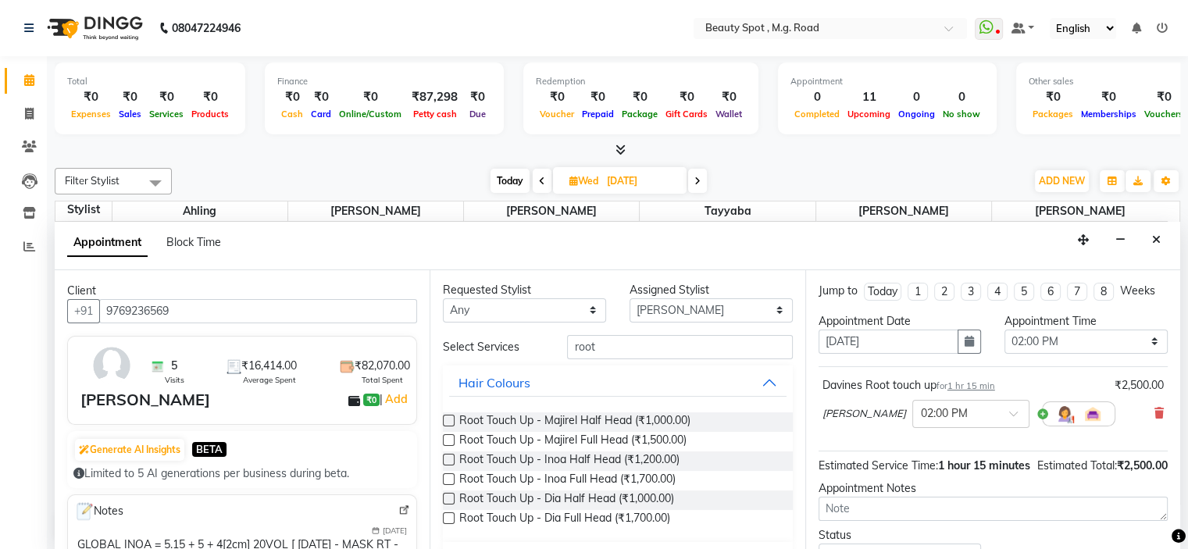
scroll to position [0, 0]
click at [617, 345] on input "root" at bounding box center [679, 348] width 225 height 24
click at [649, 306] on select "Select [PERSON_NAME] [PERSON_NAME] [PERSON_NAME]" at bounding box center [711, 311] width 163 height 24
select select "71897"
click at [630, 299] on select "Select [PERSON_NAME] [PERSON_NAME] [PERSON_NAME]" at bounding box center [711, 311] width 163 height 24
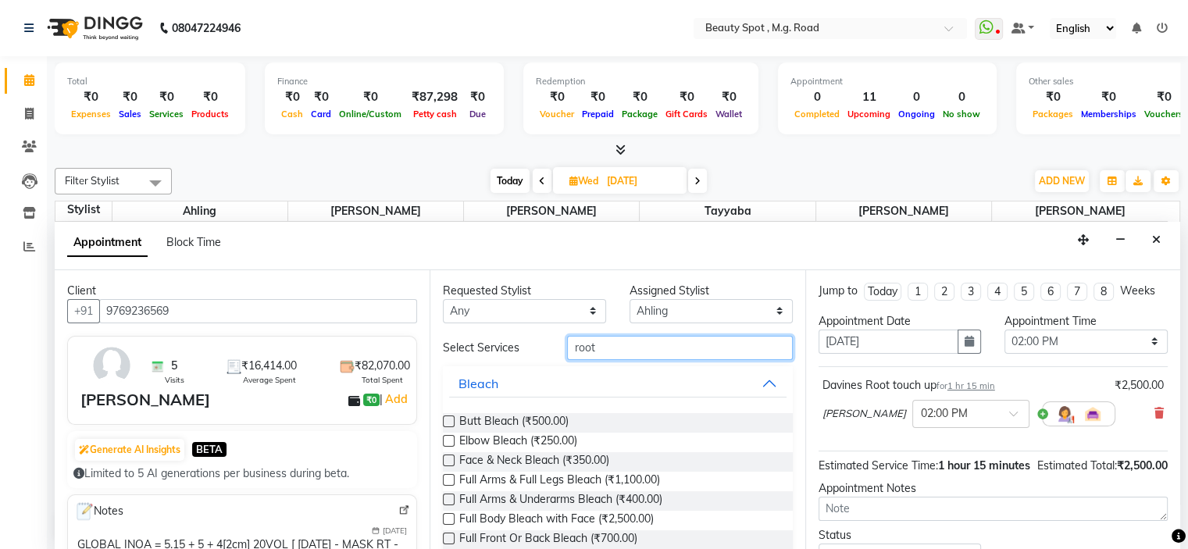
click at [612, 356] on input "root" at bounding box center [679, 348] width 225 height 24
type input "r"
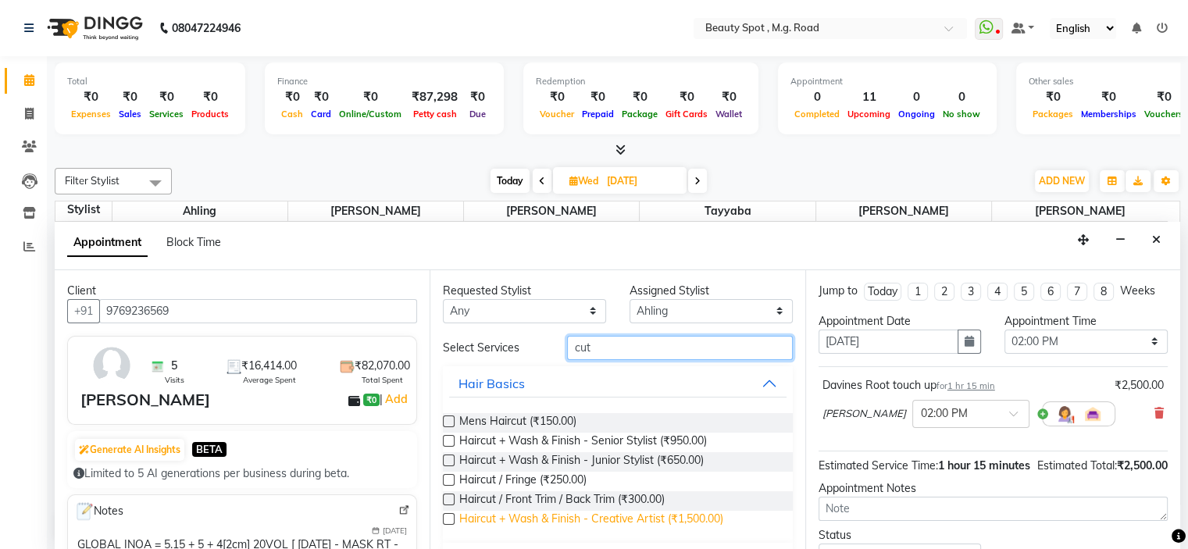
type input "cut"
click at [638, 522] on span "Haircut + Wash & Finish - Creative Artist (₹1,500.00)" at bounding box center [591, 521] width 264 height 20
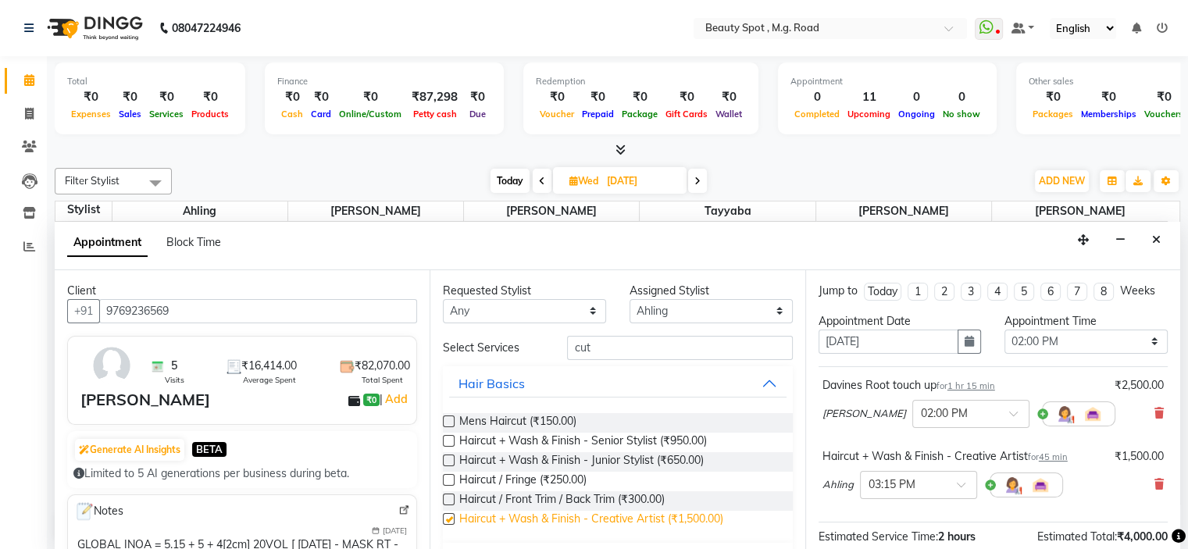
checkbox input "false"
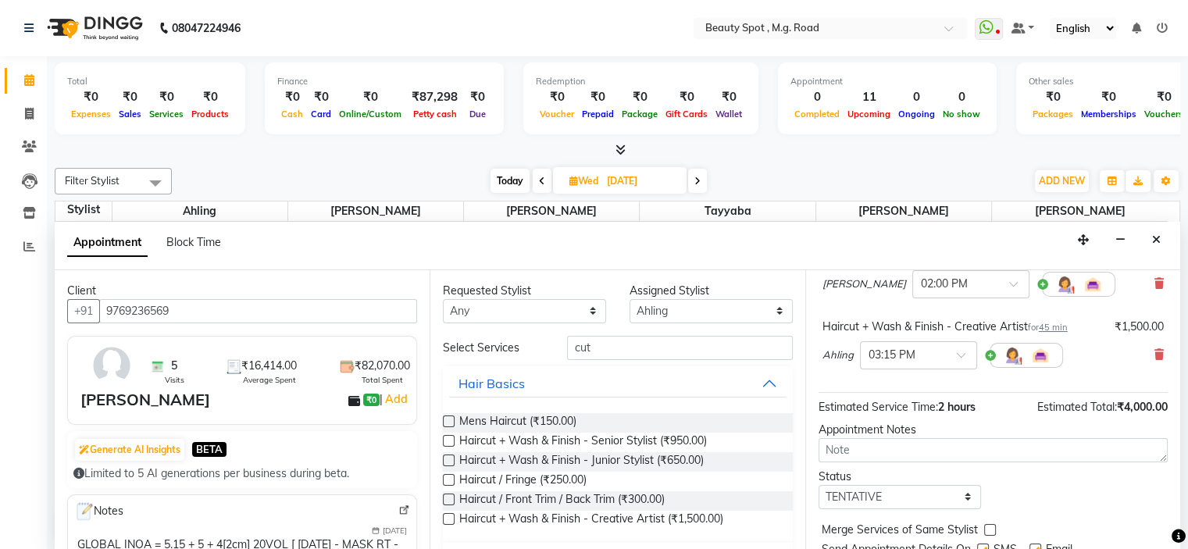
scroll to position [156, 0]
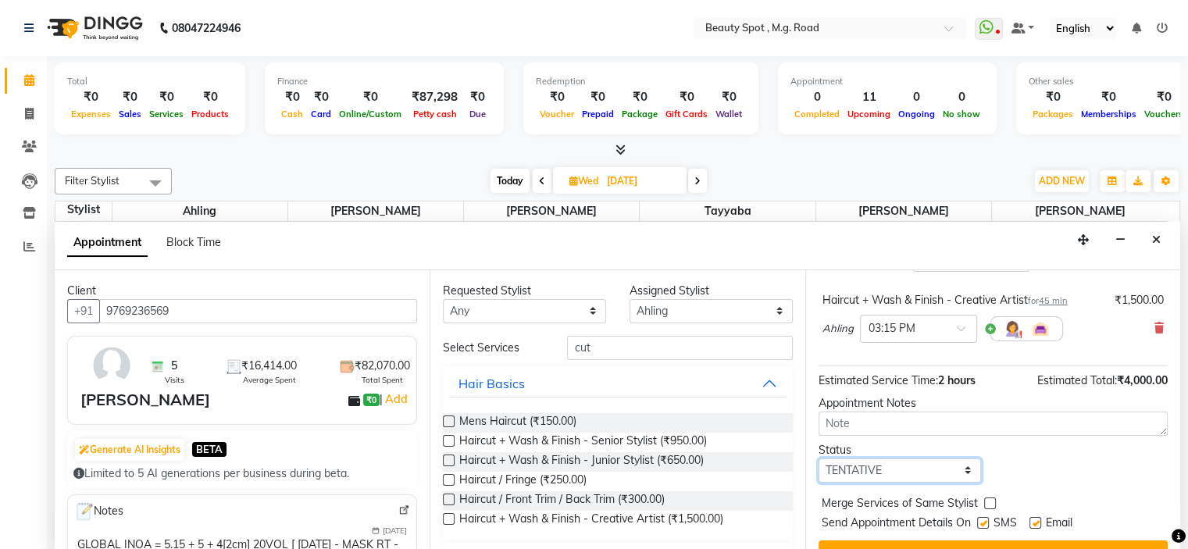
click at [802, 462] on select "Select TENTATIVE CONFIRM UPCOMING" at bounding box center [900, 471] width 163 height 24
select select "confirm booking"
click at [802, 459] on select "Select TENTATIVE CONFIRM UPCOMING" at bounding box center [900, 471] width 163 height 24
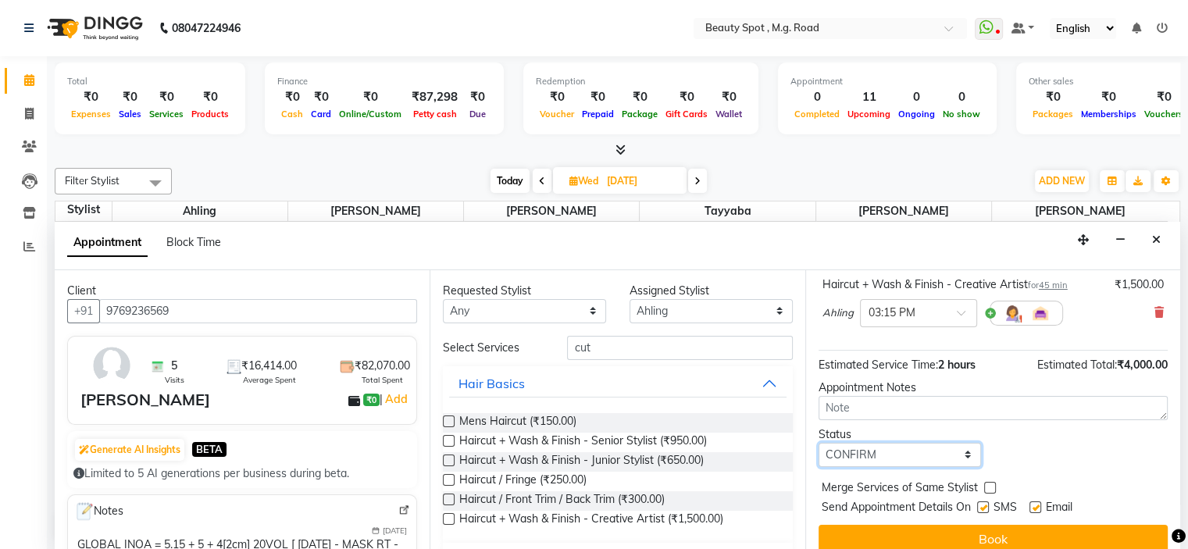
scroll to position [184, 0]
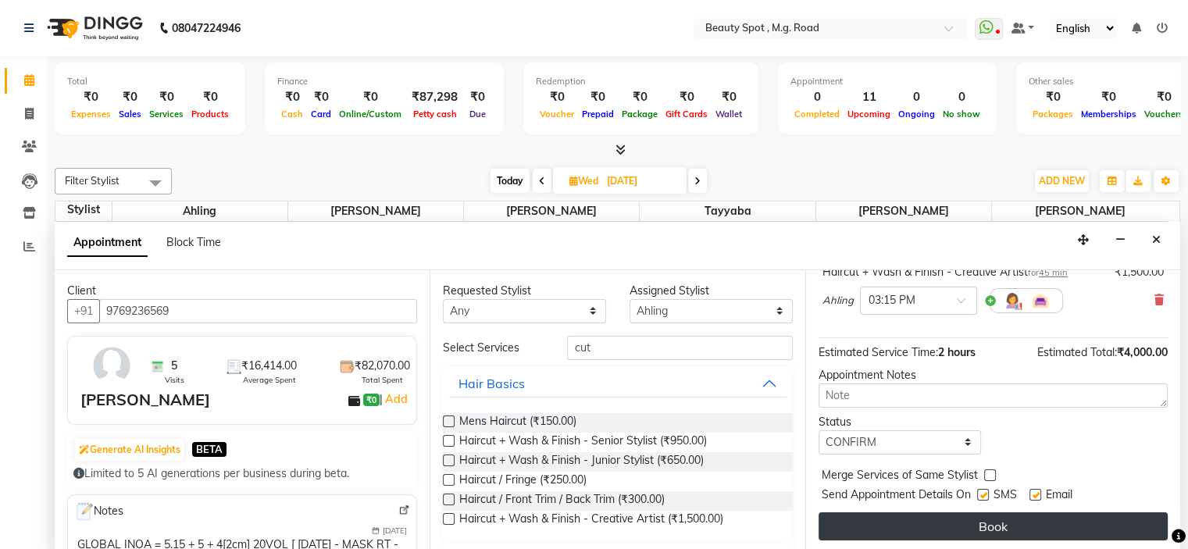
click at [802, 518] on button "Book" at bounding box center [993, 527] width 349 height 28
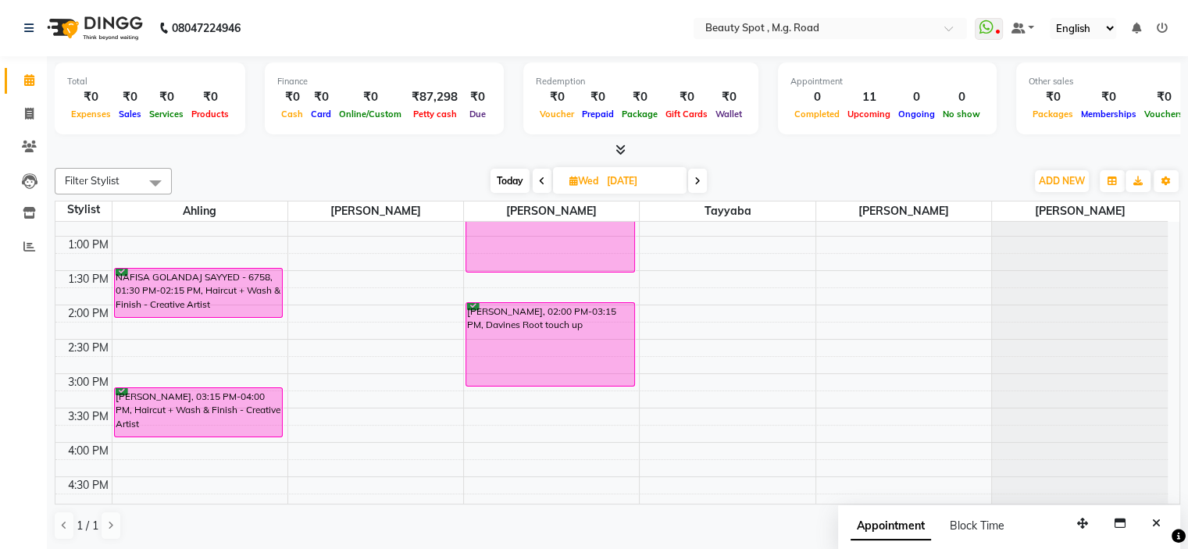
scroll to position [234, 0]
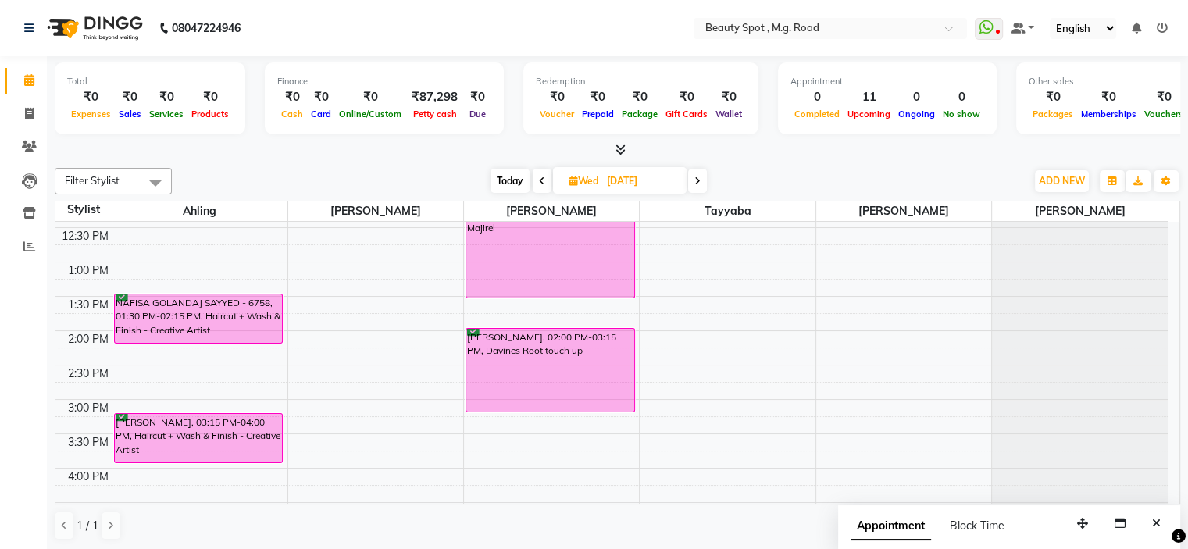
click at [502, 176] on span "Today" at bounding box center [510, 181] width 39 height 24
type input "02-09-2025"
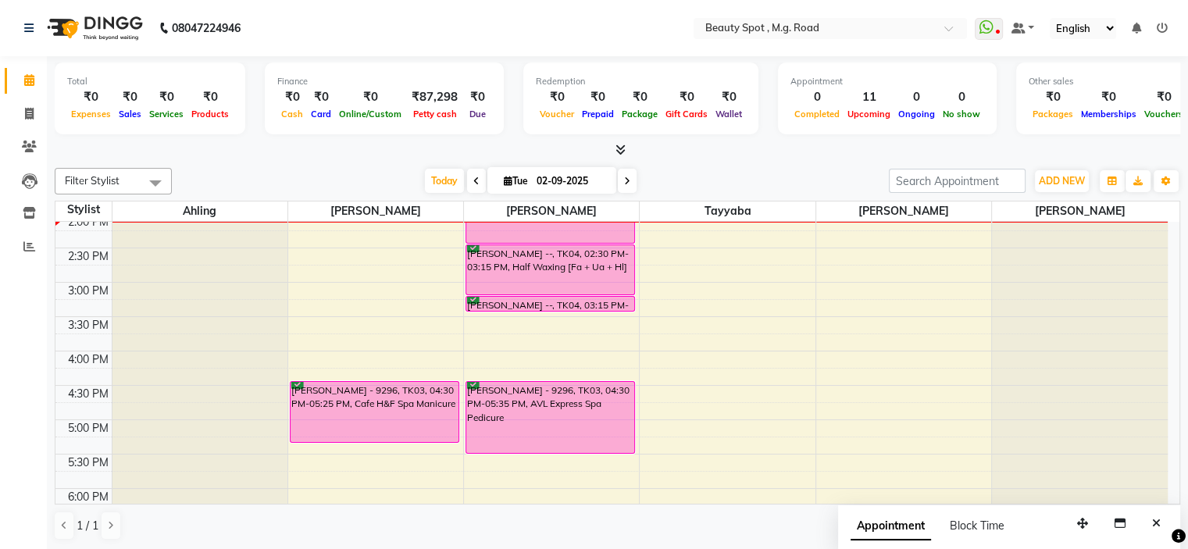
scroll to position [273, 0]
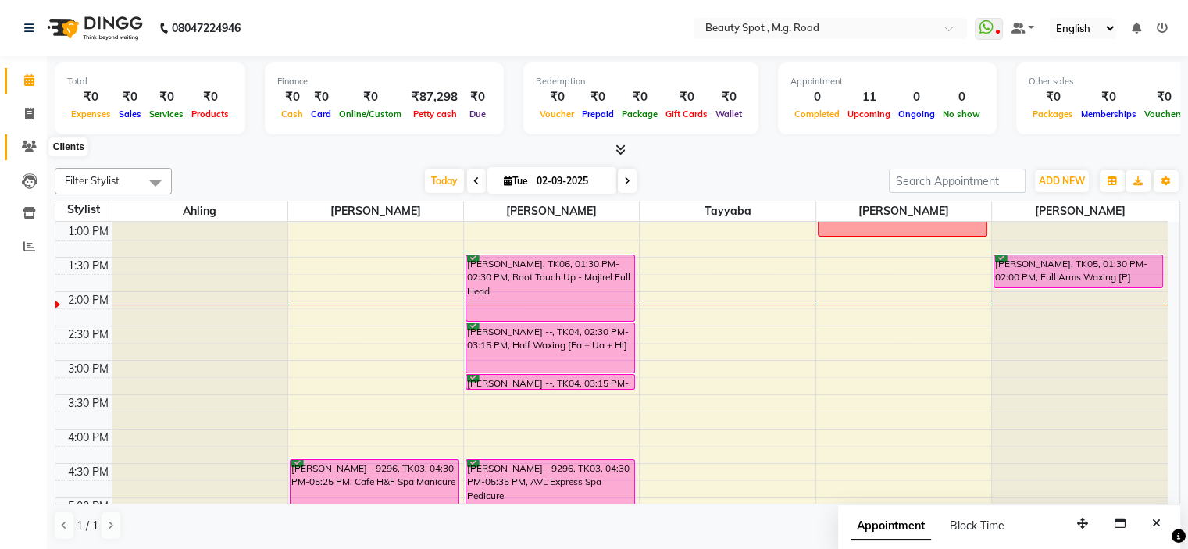
click at [29, 148] on icon at bounding box center [29, 147] width 15 height 12
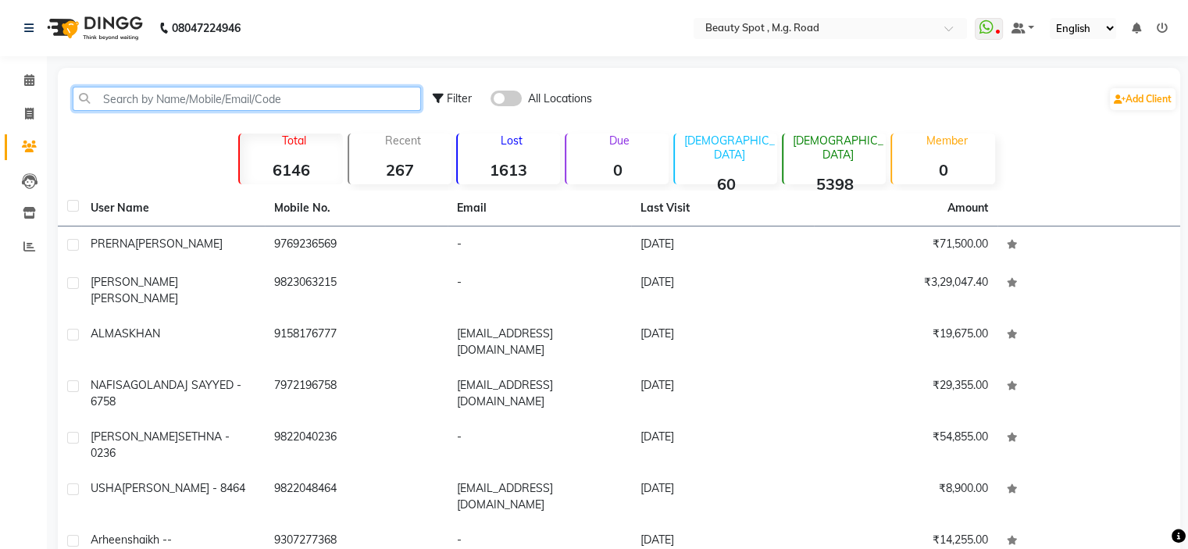
click at [212, 93] on input "text" at bounding box center [247, 99] width 348 height 24
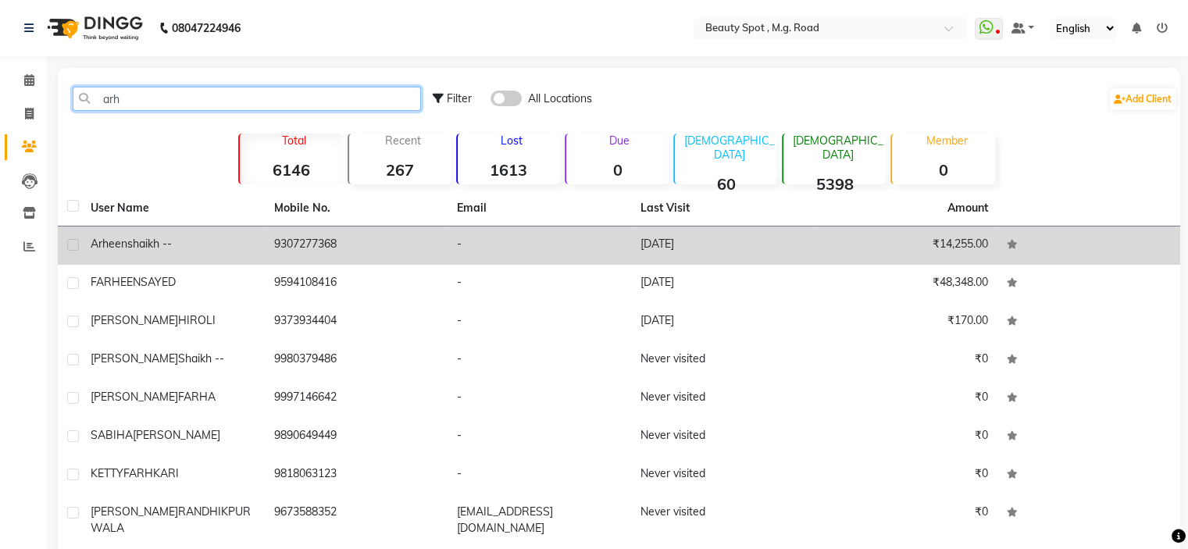
type input "arh"
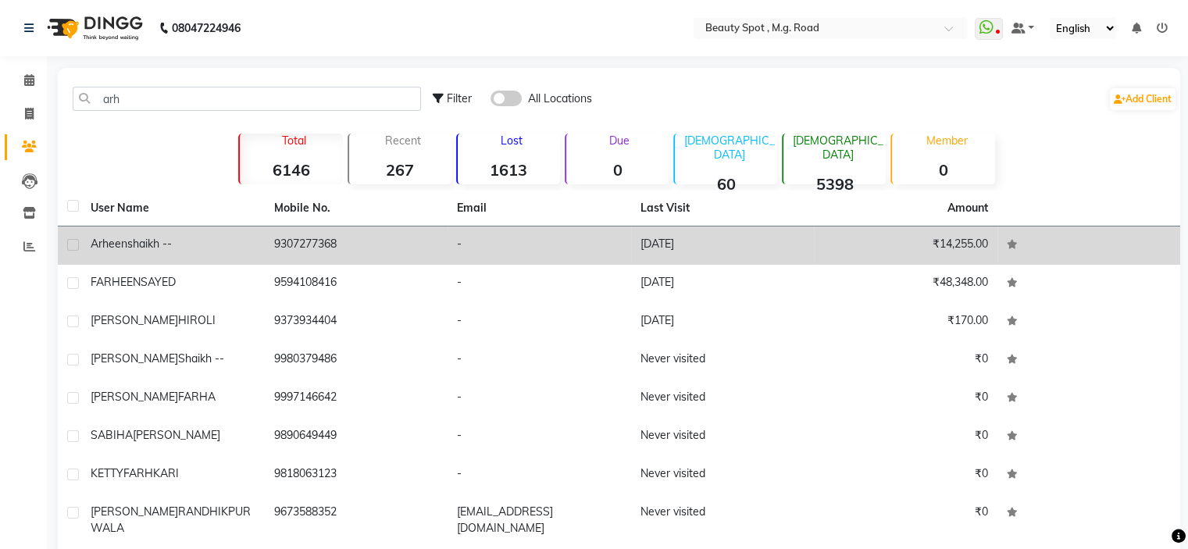
click at [312, 246] on td "9307277368" at bounding box center [357, 246] width 184 height 38
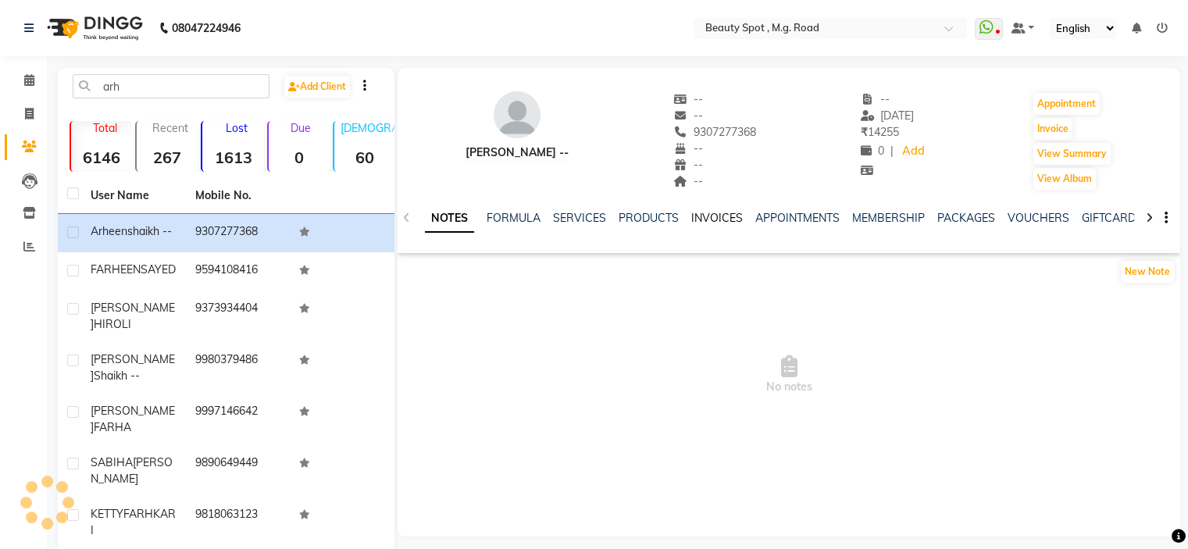
click at [701, 218] on link "INVOICES" at bounding box center [718, 218] width 52 height 14
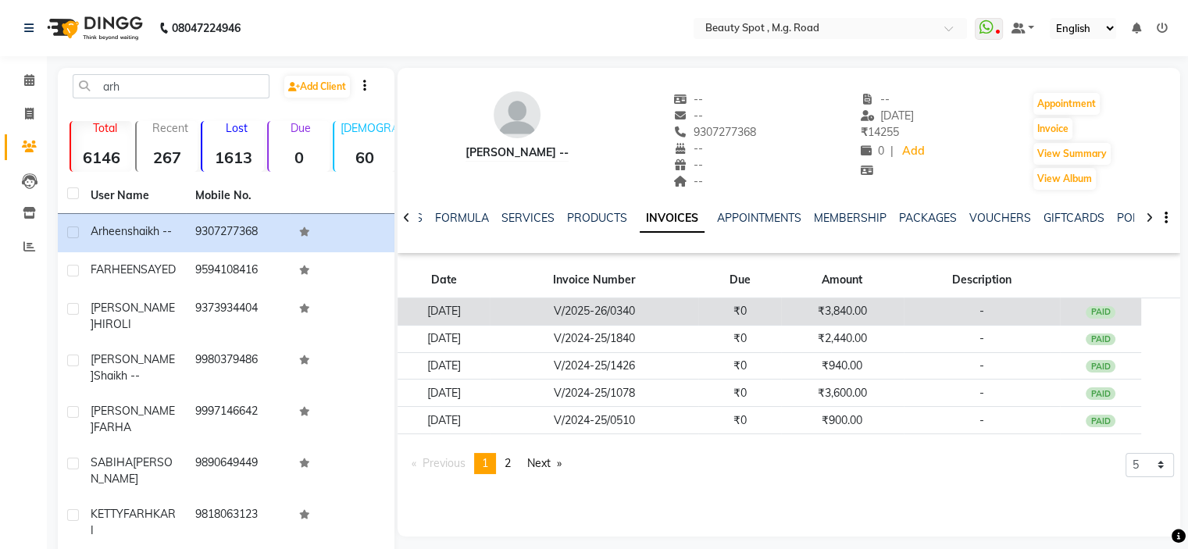
click at [699, 312] on td "V/2025-26/0340" at bounding box center [594, 311] width 209 height 27
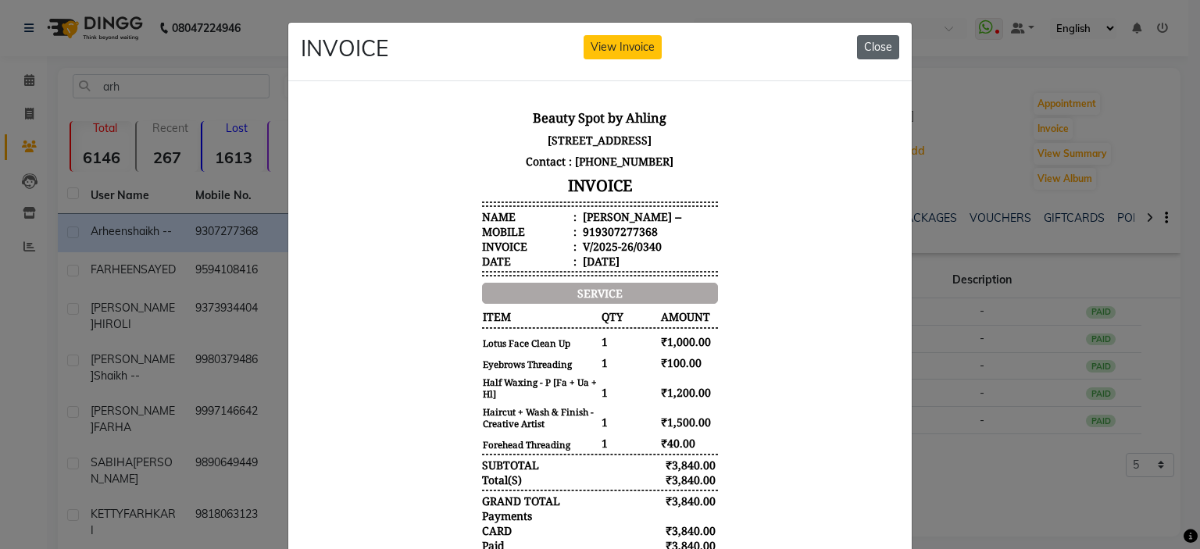
click at [802, 46] on button "Close" at bounding box center [878, 47] width 42 height 24
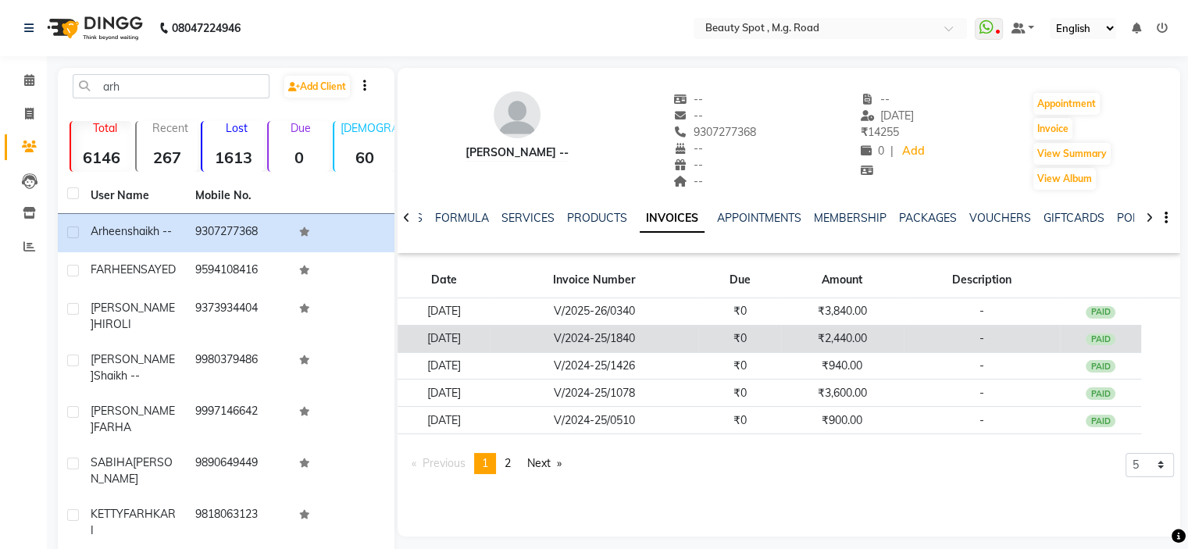
click at [772, 334] on td "₹0" at bounding box center [740, 338] width 83 height 27
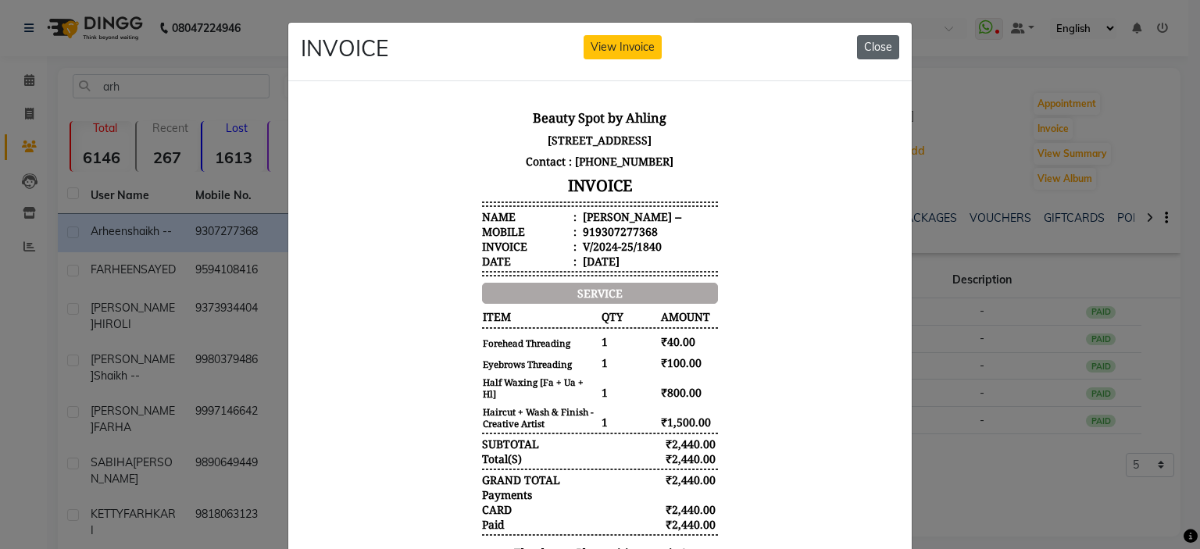
click at [802, 45] on button "Close" at bounding box center [878, 47] width 42 height 24
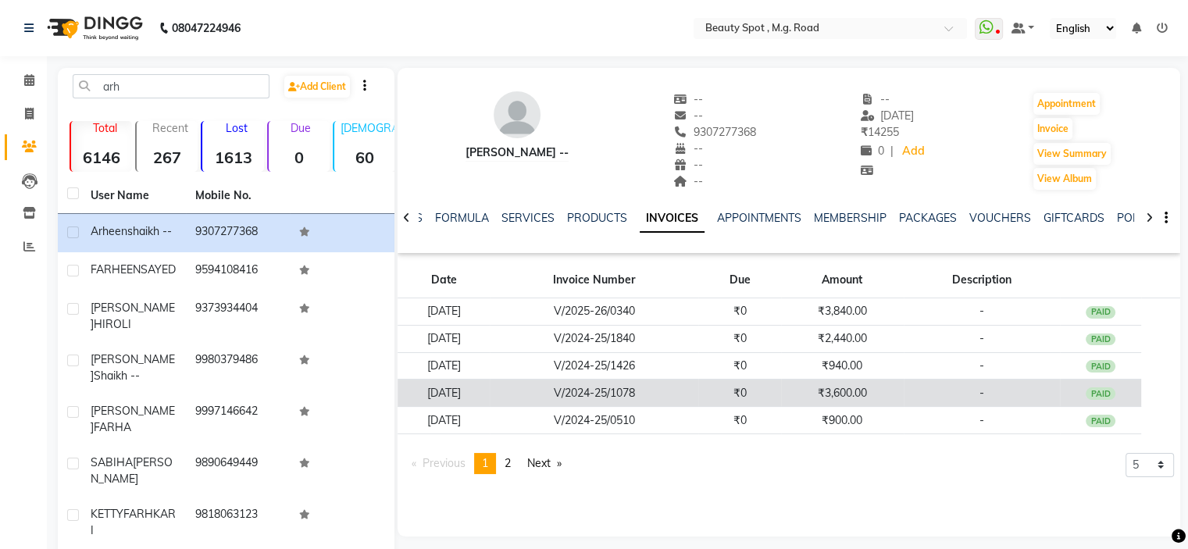
click at [802, 395] on td "₹3,600.00" at bounding box center [842, 393] width 123 height 27
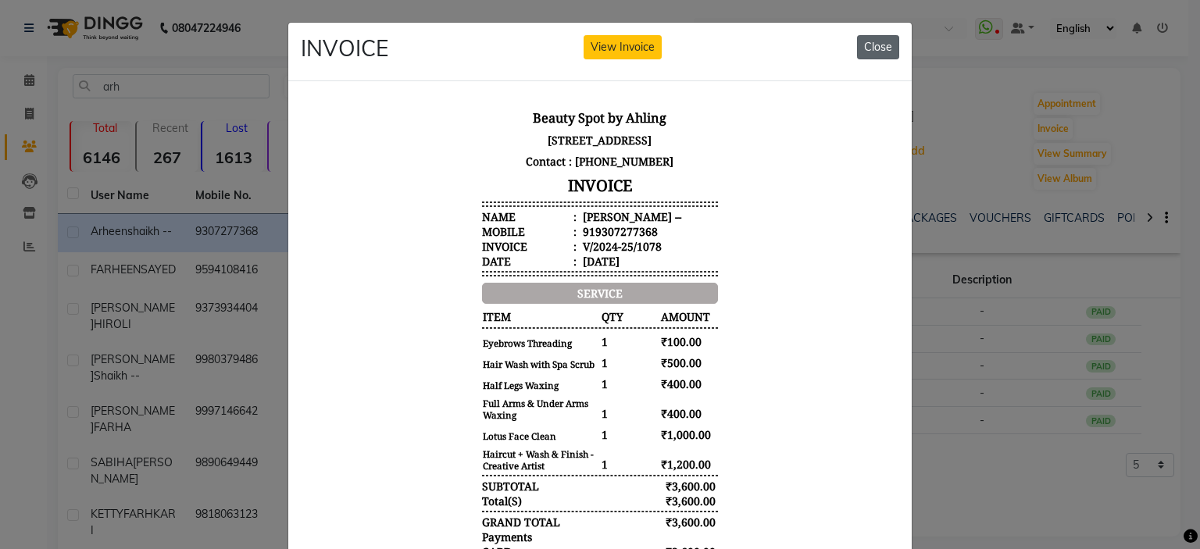
click at [802, 41] on button "Close" at bounding box center [878, 47] width 42 height 24
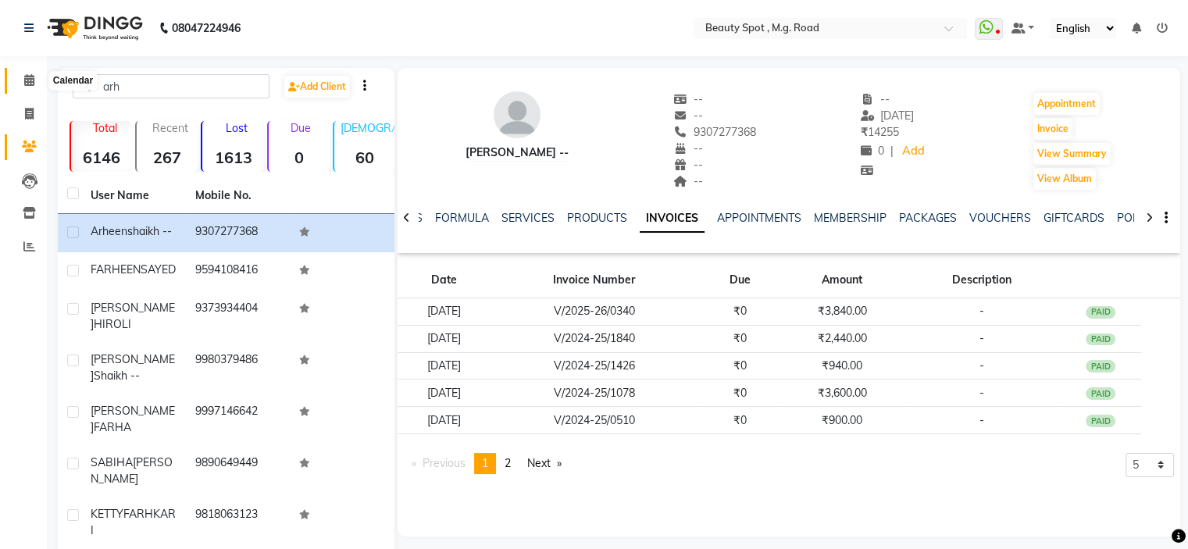
click at [32, 84] on icon at bounding box center [29, 80] width 10 height 12
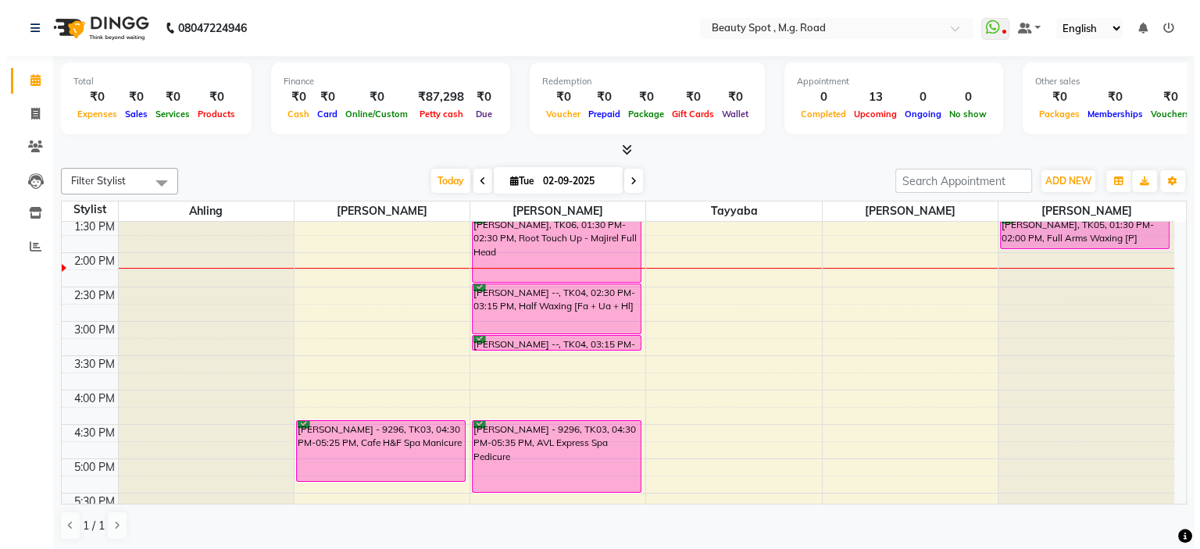
scroll to position [234, 0]
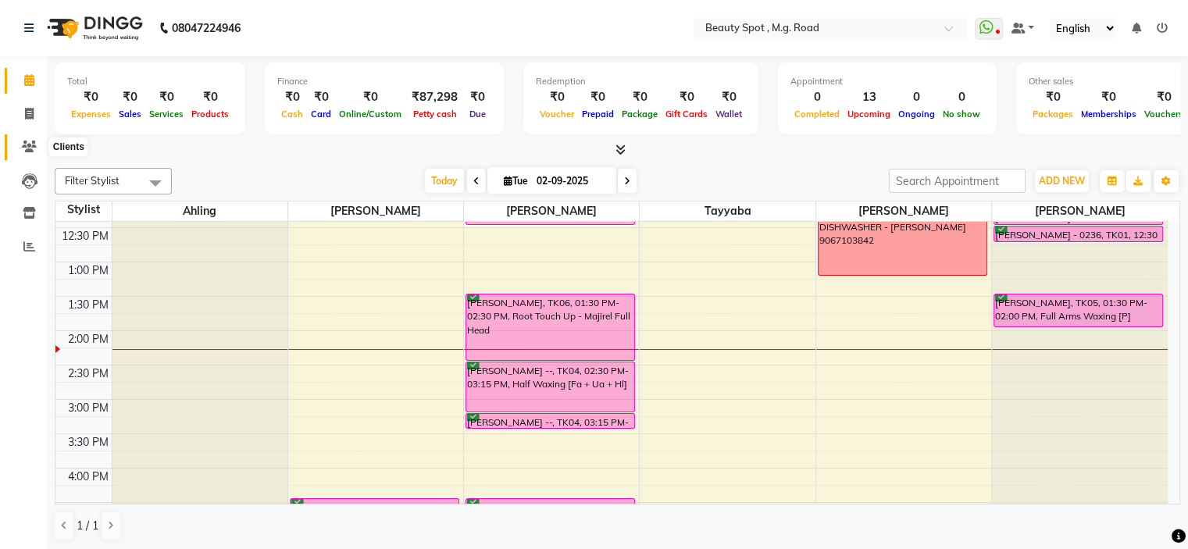
click at [23, 144] on icon at bounding box center [29, 147] width 15 height 12
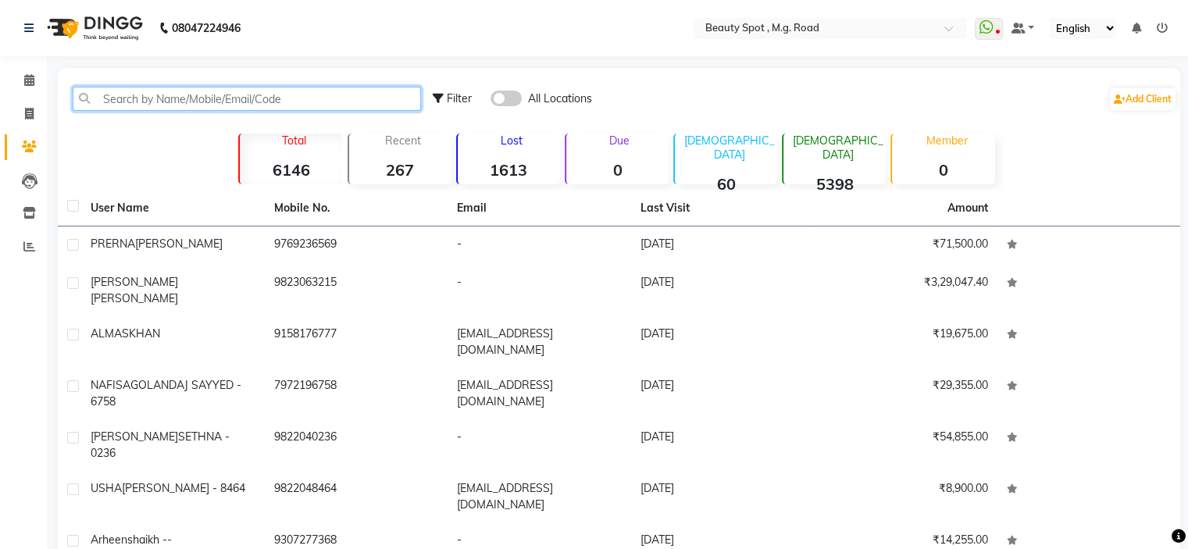
click at [363, 93] on input "text" at bounding box center [247, 99] width 348 height 24
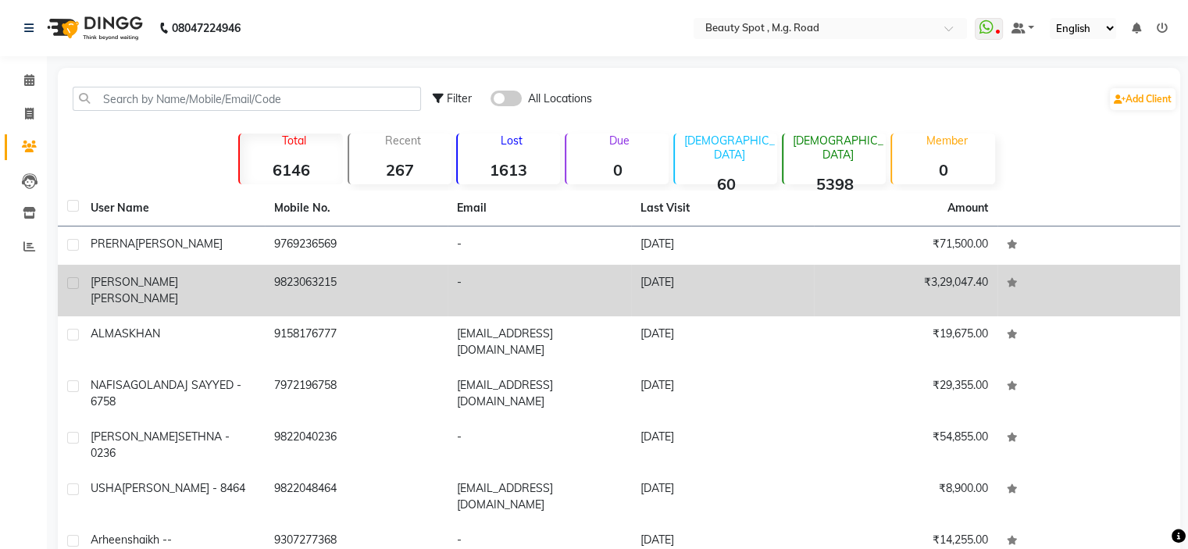
click at [178, 291] on span "[PERSON_NAME]" at bounding box center [135, 298] width 88 height 14
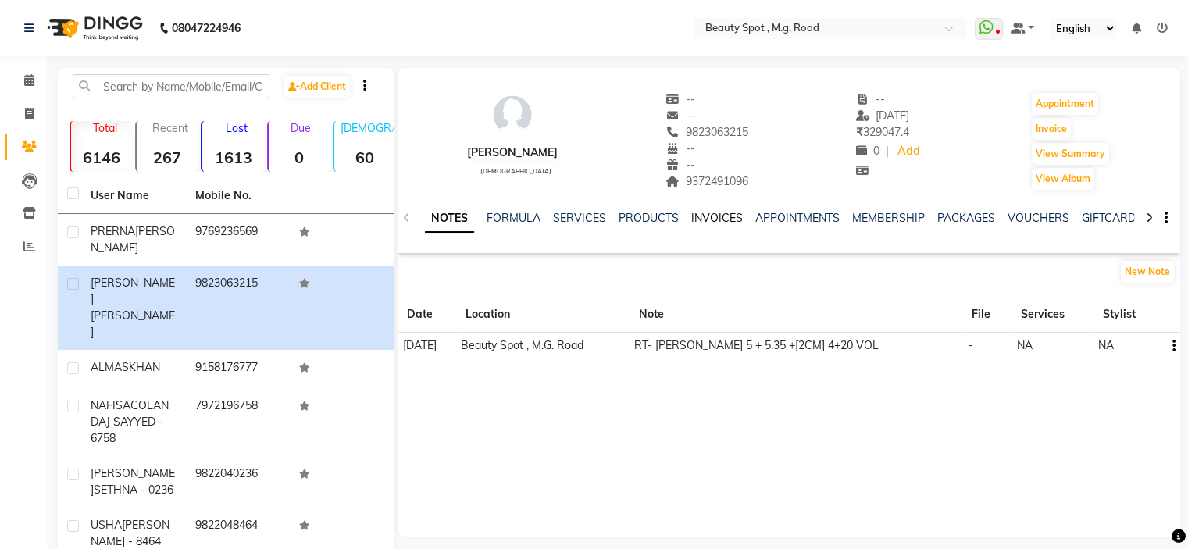
click at [697, 219] on link "INVOICES" at bounding box center [718, 218] width 52 height 14
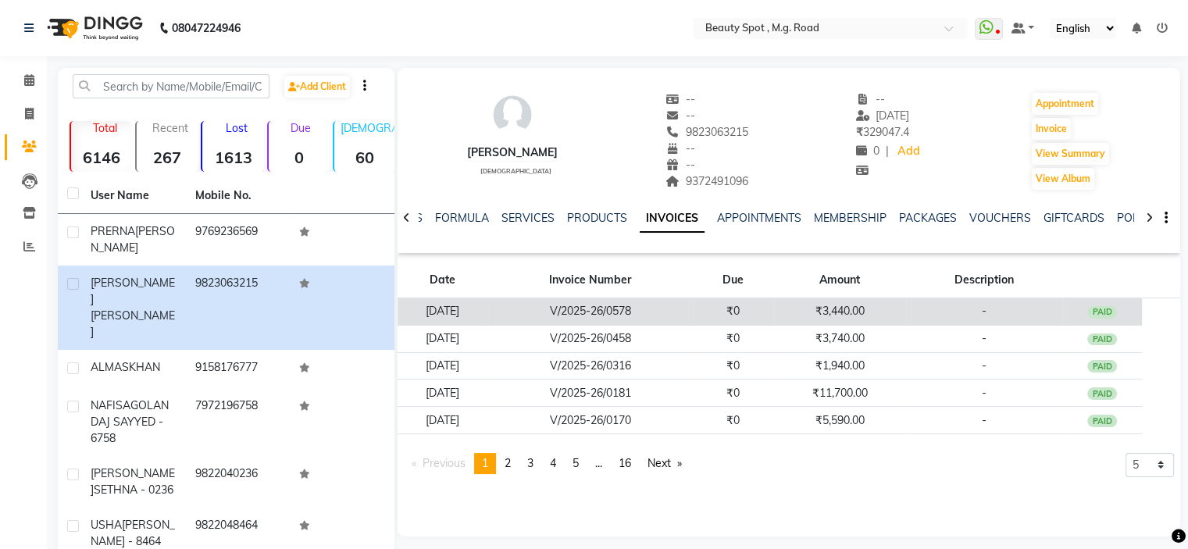
click at [693, 311] on td "V/2025-26/0578" at bounding box center [590, 311] width 205 height 27
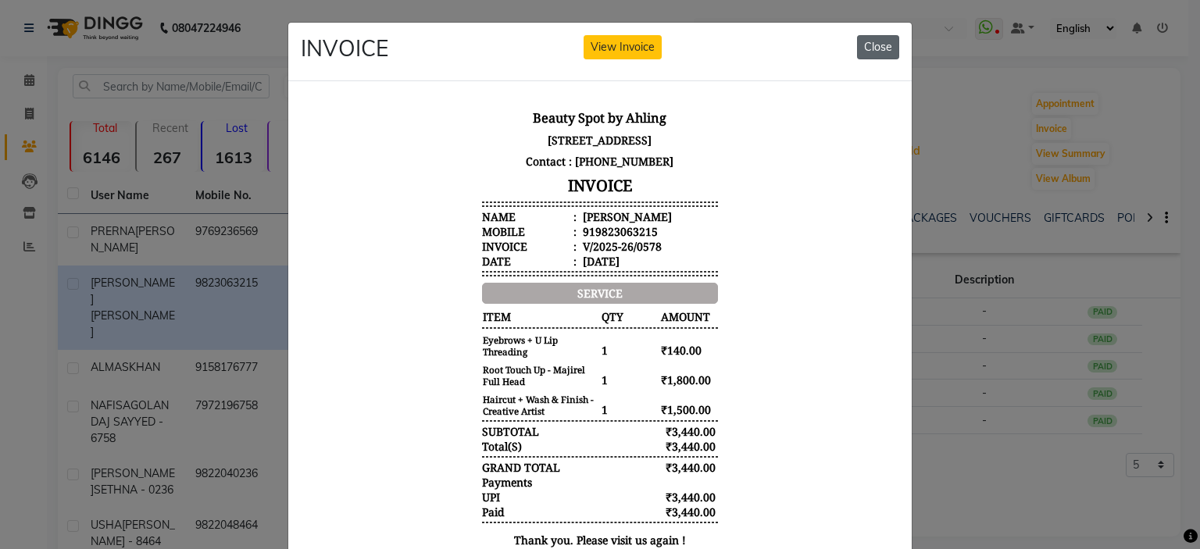
click at [802, 45] on button "Close" at bounding box center [878, 47] width 42 height 24
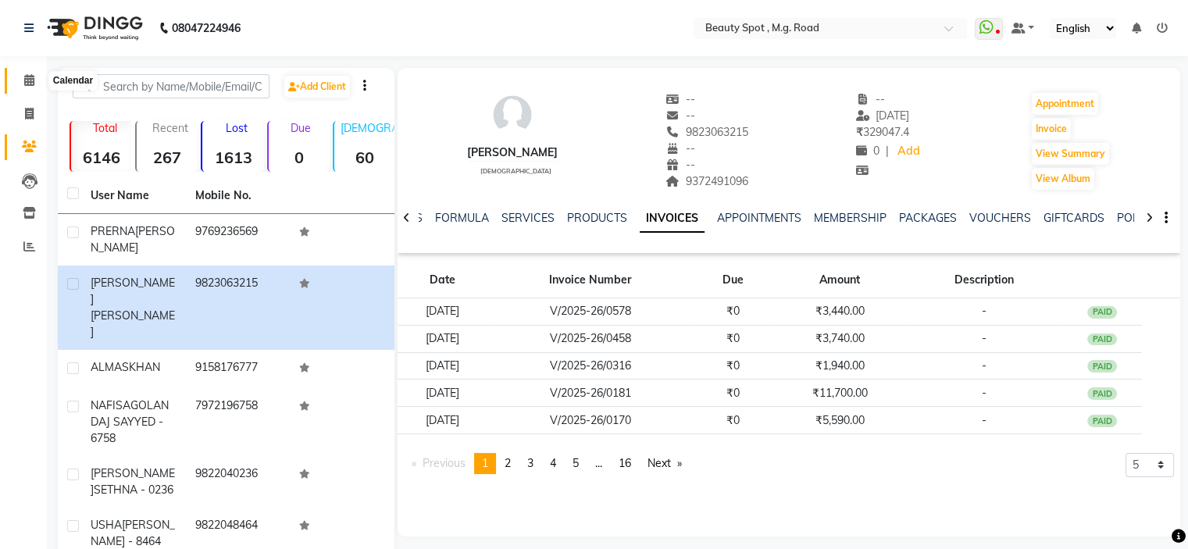
click at [25, 78] on icon at bounding box center [29, 80] width 10 height 12
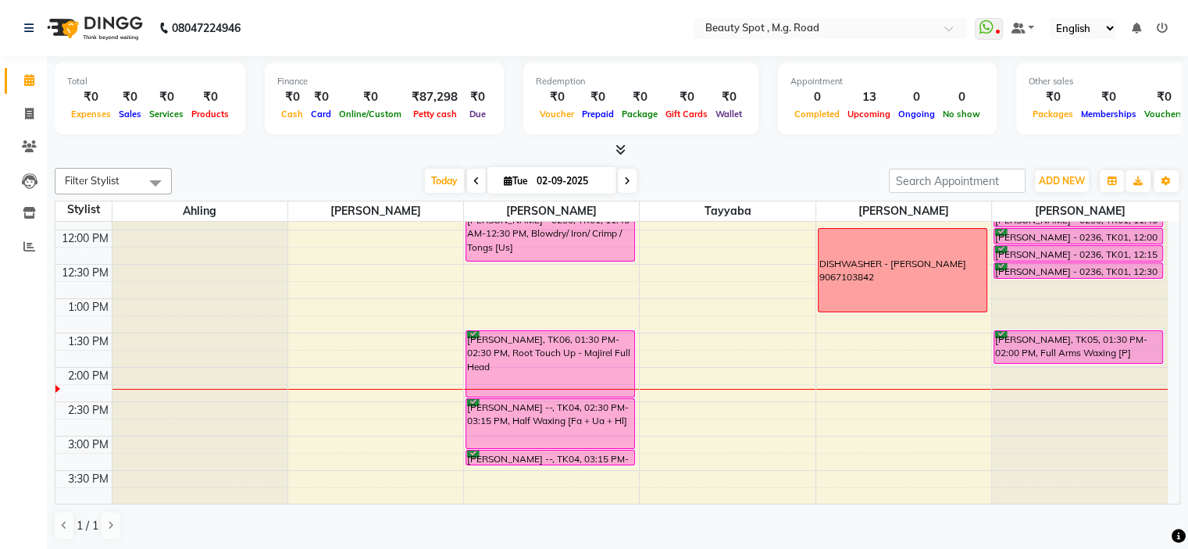
scroll to position [234, 0]
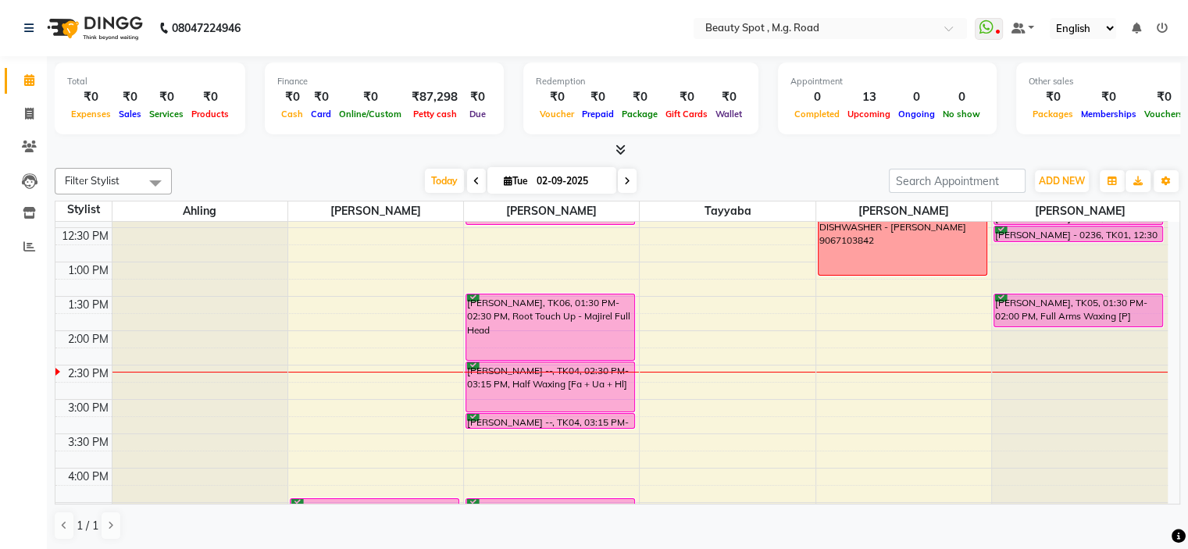
click at [802, 409] on div "Filter Stylist Select All [PERSON_NAME] [PERSON_NAME] [PERSON_NAME] [PERSON_NAM…" at bounding box center [618, 354] width 1126 height 385
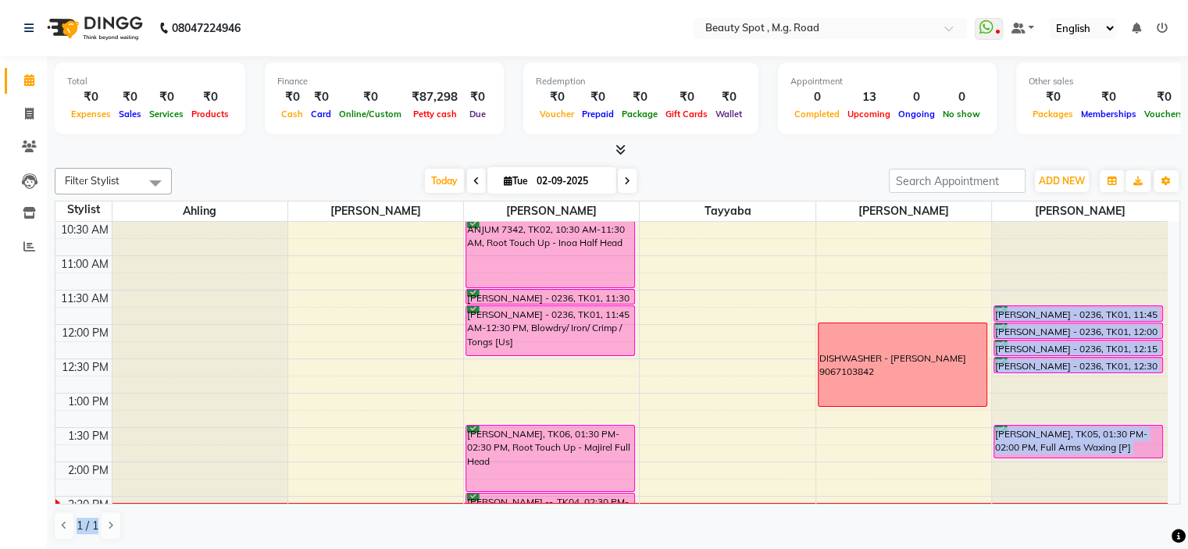
scroll to position [78, 0]
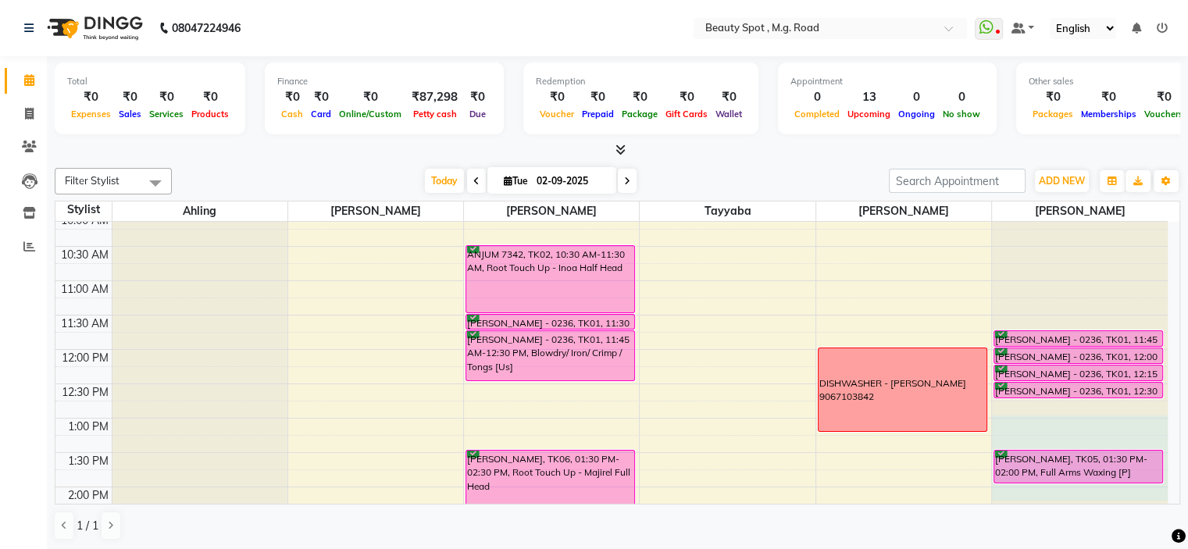
click at [802, 144] on div at bounding box center [1080, 144] width 176 height 0
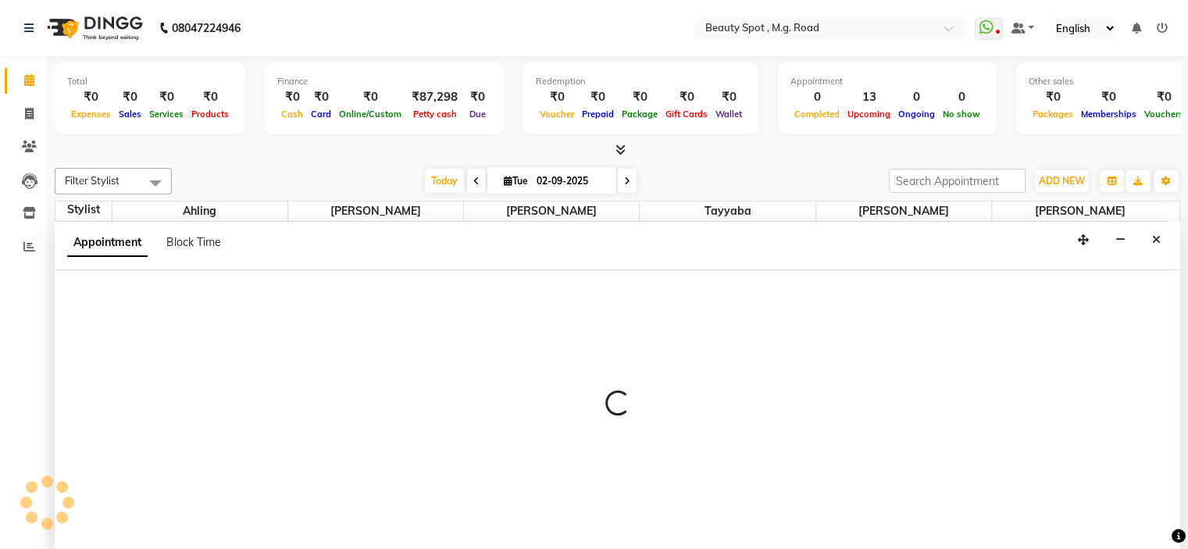
select select "63580"
select select "tentative"
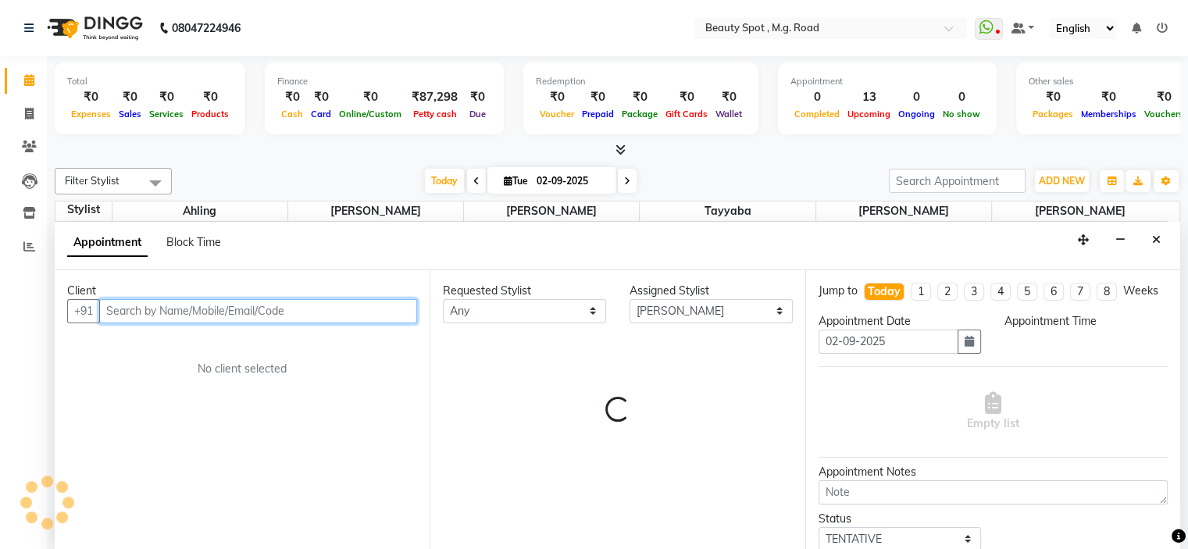
select select "780"
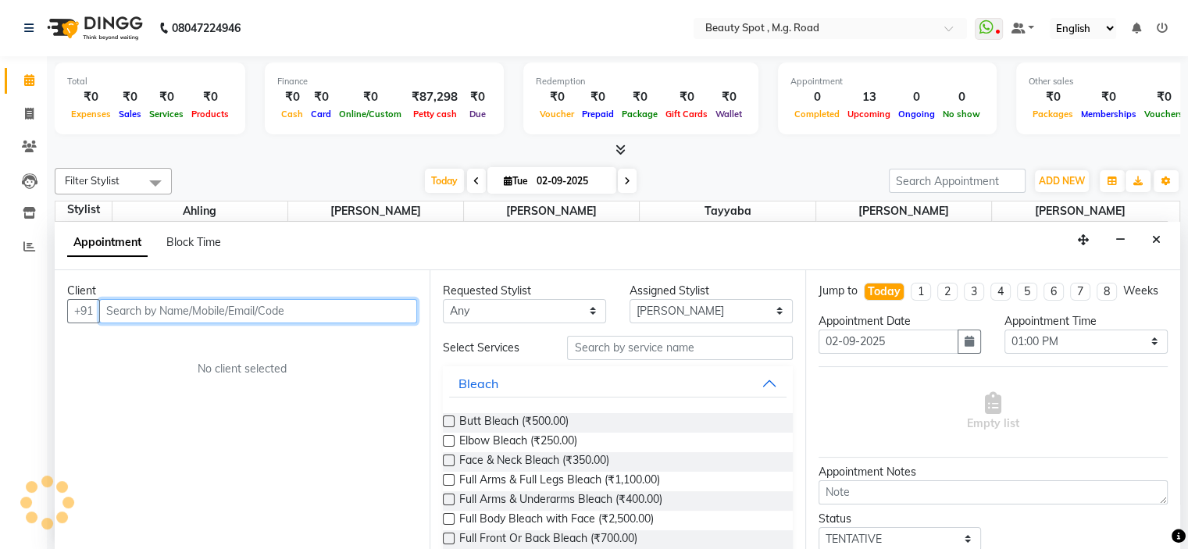
drag, startPoint x: 1001, startPoint y: 495, endPoint x: 1028, endPoint y: 546, distance: 58.0
click at [802, 546] on div "Jump to [DATE] 1 2 3 4 5 6 7 8 Weeks Appointment Date [DATE] Appointment Time S…" at bounding box center [993, 410] width 375 height 281
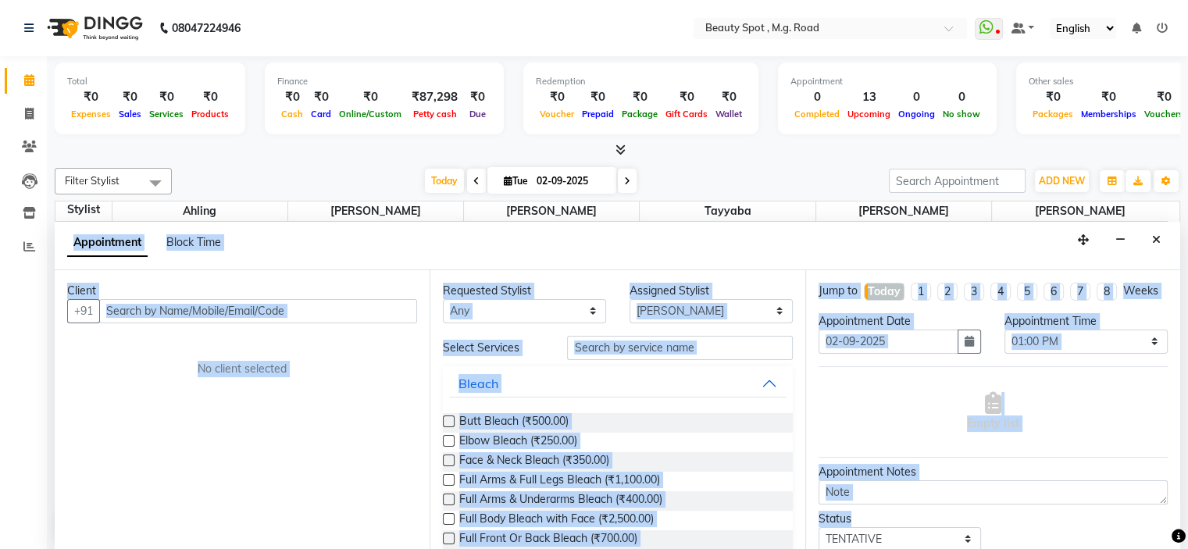
drag, startPoint x: 1028, startPoint y: 546, endPoint x: 1074, endPoint y: 580, distance: 57.7
click at [802, 549] on html "08047224946 Select Location × Beauty Spot , M.g. Road WhatsApp Status ✕ Status:…" at bounding box center [594, 274] width 1188 height 549
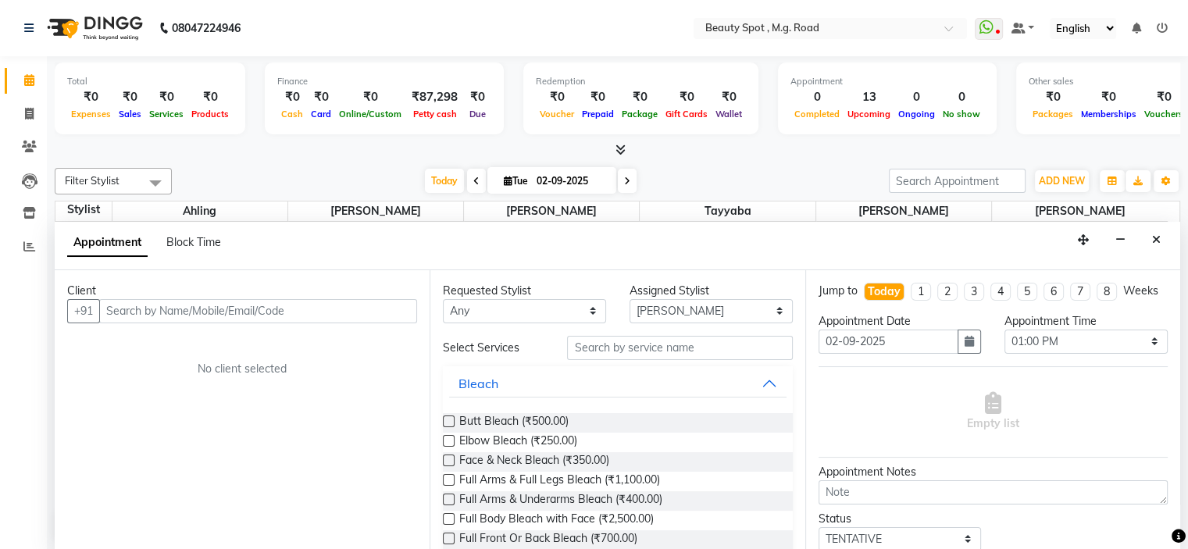
click at [734, 164] on div "Filter Stylist Select All [PERSON_NAME] [PERSON_NAME] [PERSON_NAME] [PERSON_NAM…" at bounding box center [618, 354] width 1126 height 385
click at [628, 180] on icon at bounding box center [627, 181] width 6 height 9
type input "[DATE]"
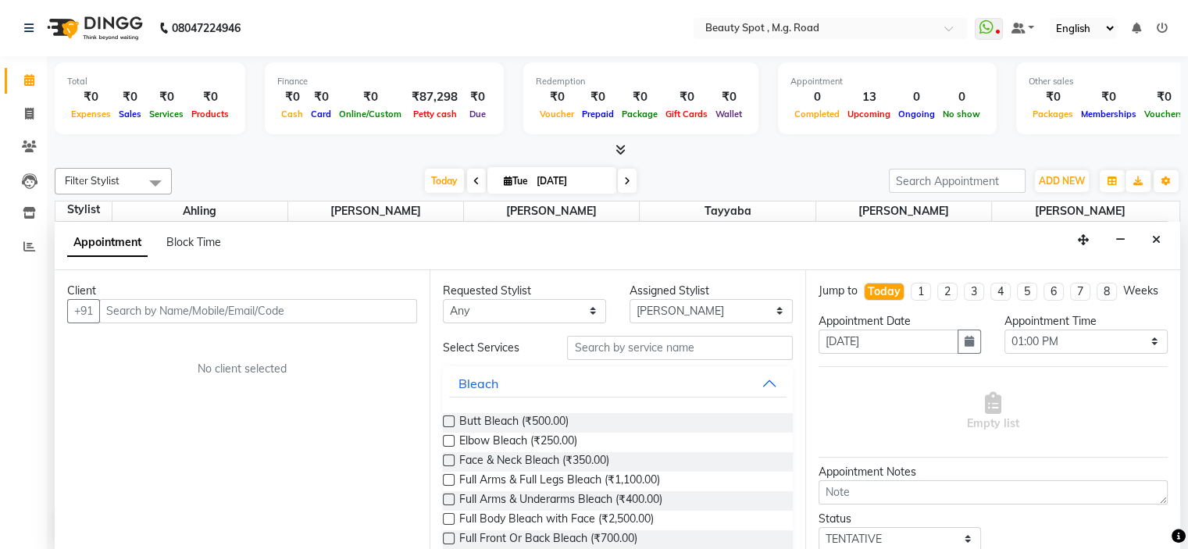
select select "780"
click at [35, 79] on span at bounding box center [29, 81] width 27 height 18
click at [30, 112] on icon at bounding box center [29, 114] width 9 height 12
select select "7357"
select select "service"
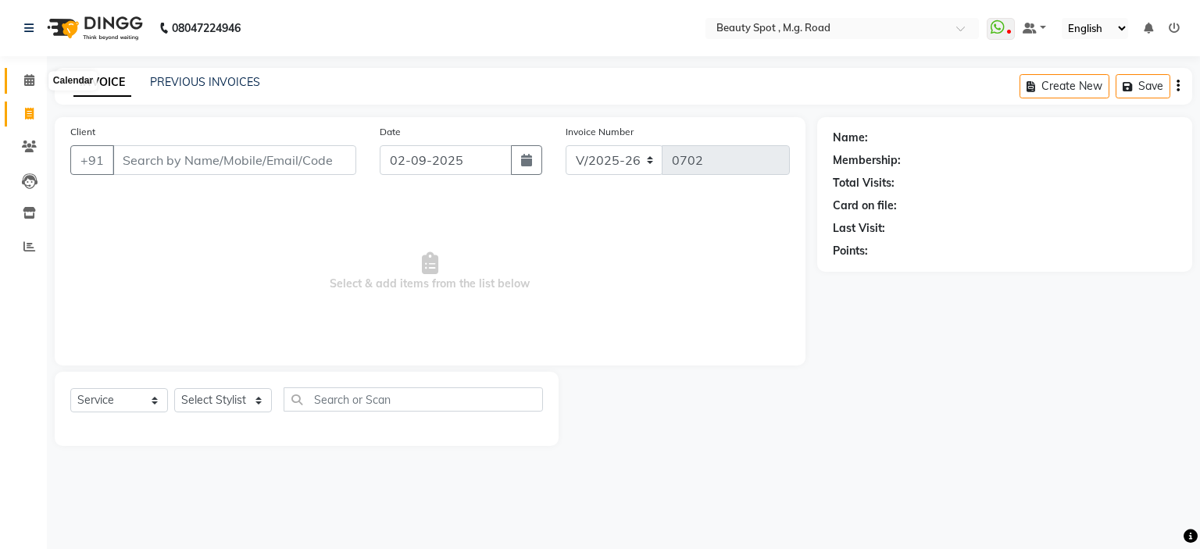
click at [27, 79] on icon at bounding box center [29, 80] width 10 height 12
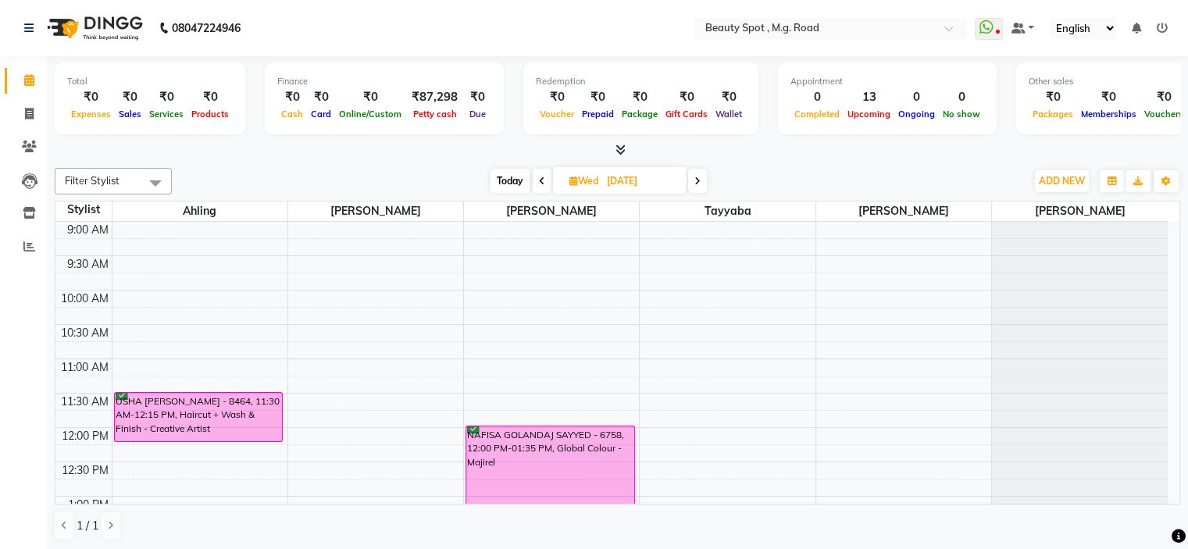
click at [697, 177] on icon at bounding box center [698, 181] width 6 height 9
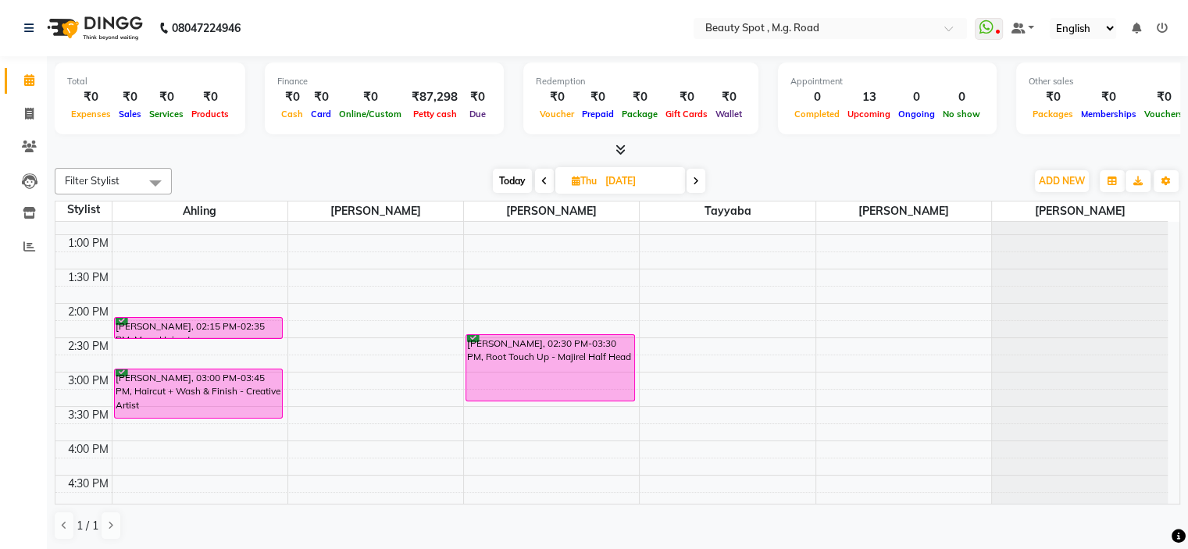
scroll to position [184, 0]
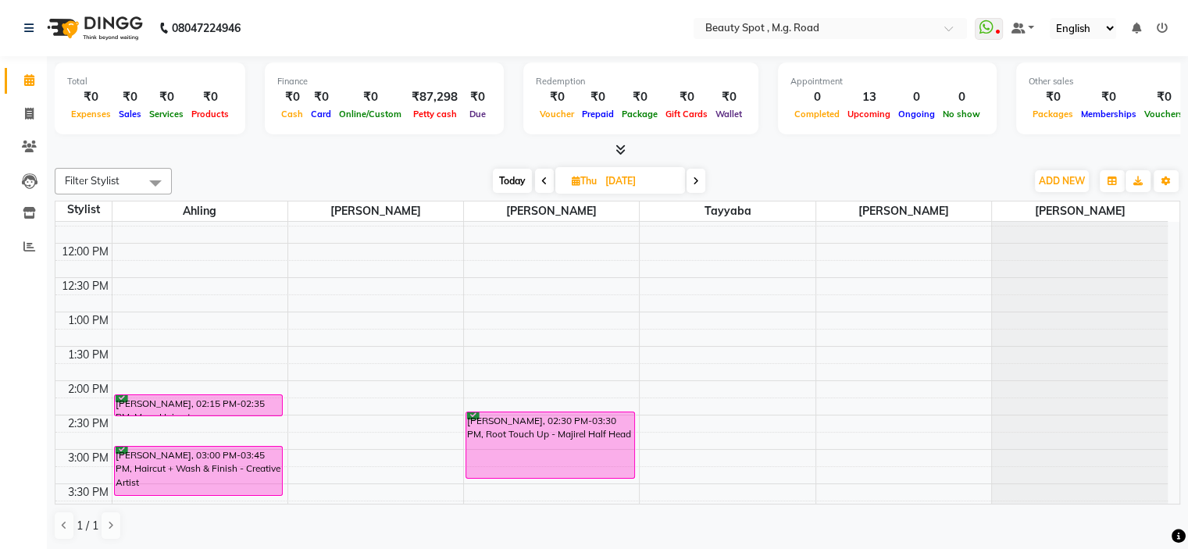
click at [704, 174] on span at bounding box center [696, 181] width 19 height 24
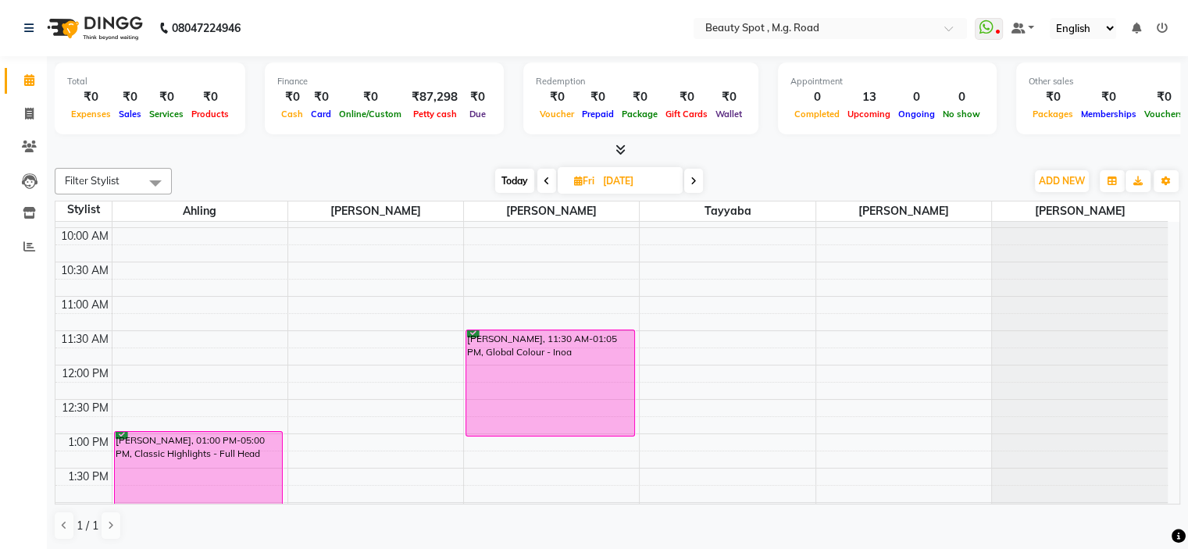
scroll to position [28, 0]
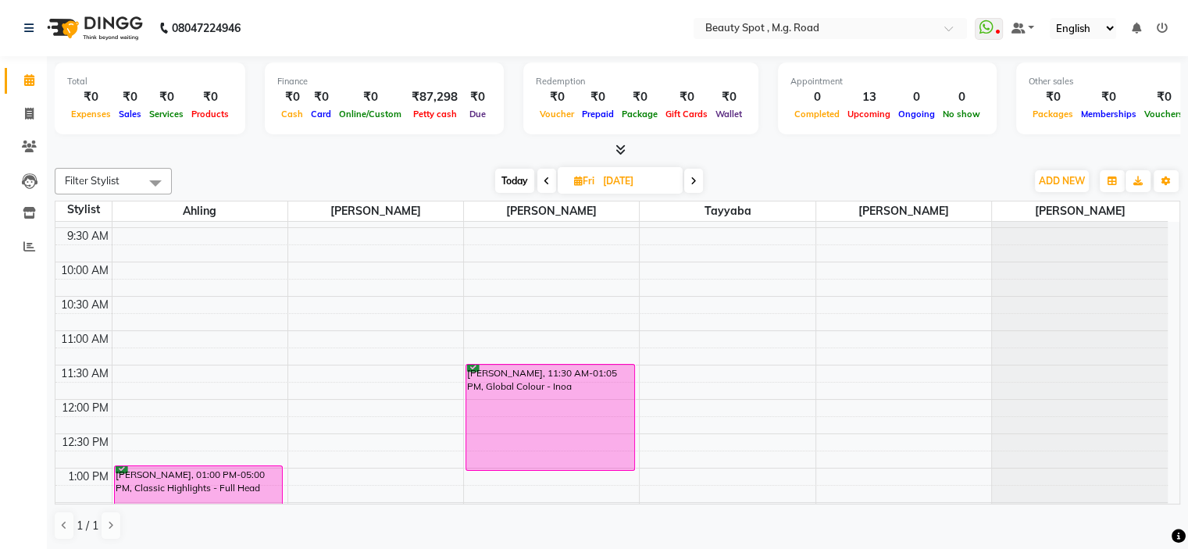
click at [692, 177] on icon at bounding box center [694, 181] width 6 height 9
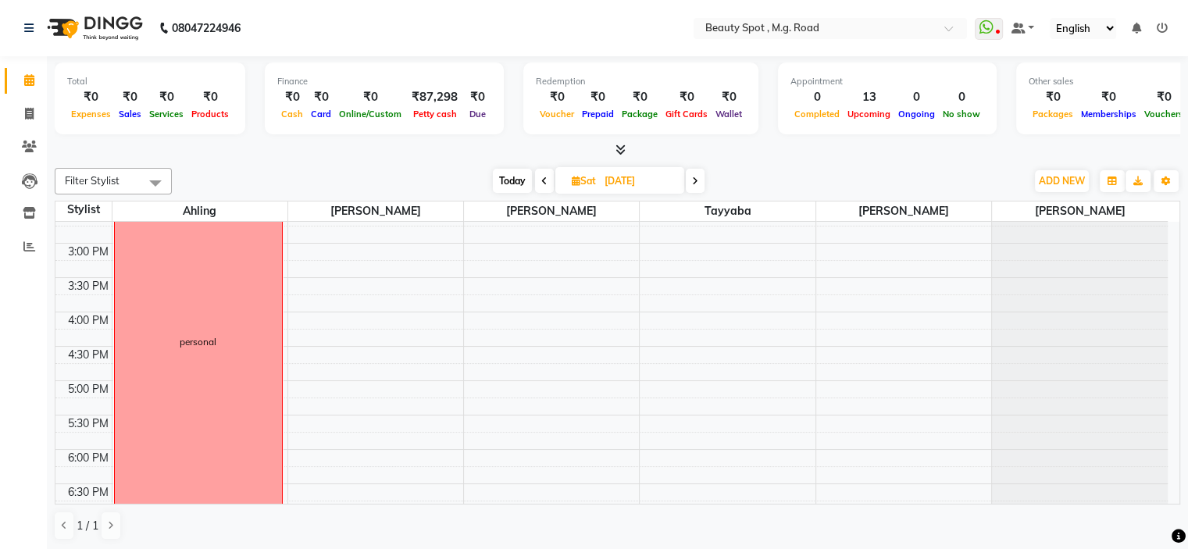
scroll to position [78, 0]
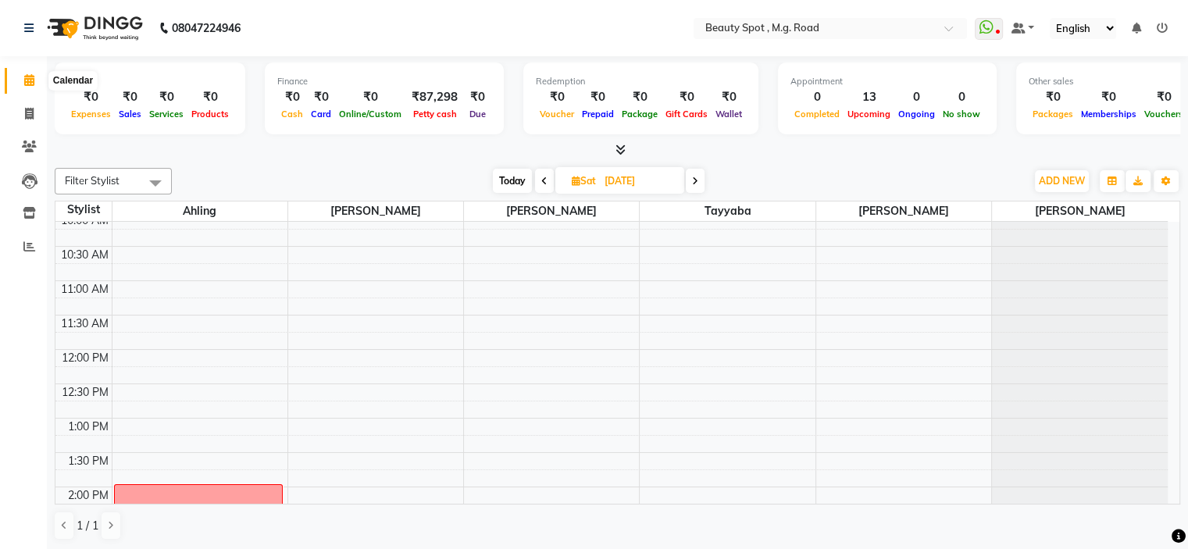
click at [30, 79] on icon at bounding box center [29, 80] width 10 height 12
drag, startPoint x: 513, startPoint y: 179, endPoint x: 509, endPoint y: 171, distance: 8.4
click at [513, 178] on span "Today" at bounding box center [512, 181] width 39 height 24
type input "02-09-2025"
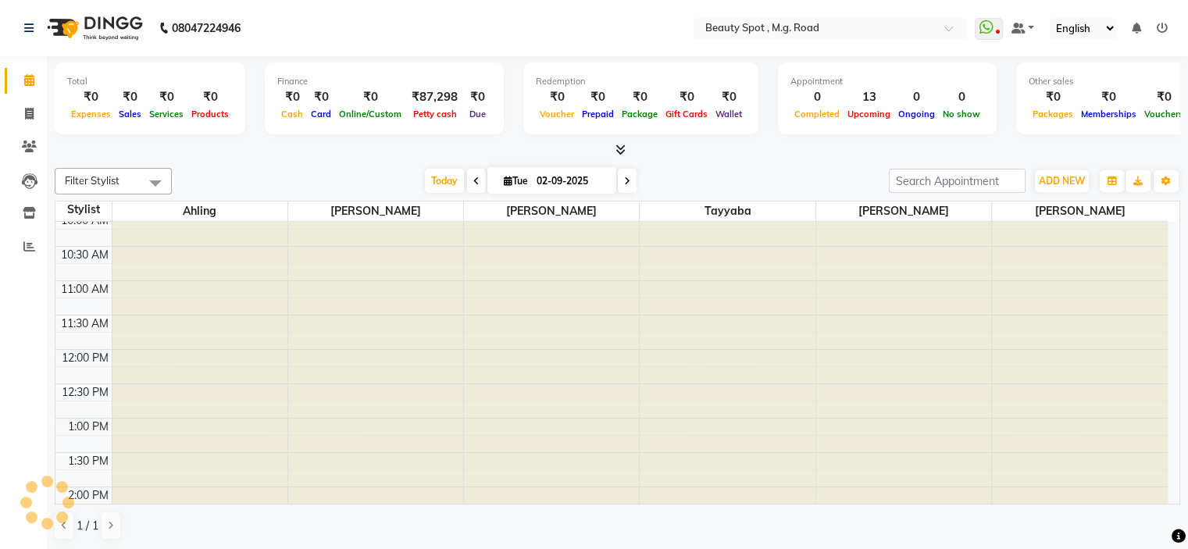
scroll to position [341, 0]
